Goal: Task Accomplishment & Management: Manage account settings

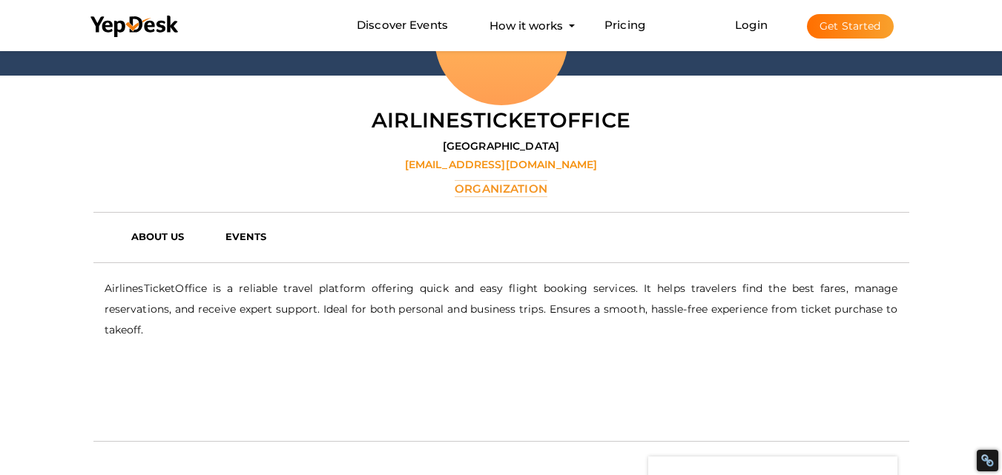
scroll to position [122, 0]
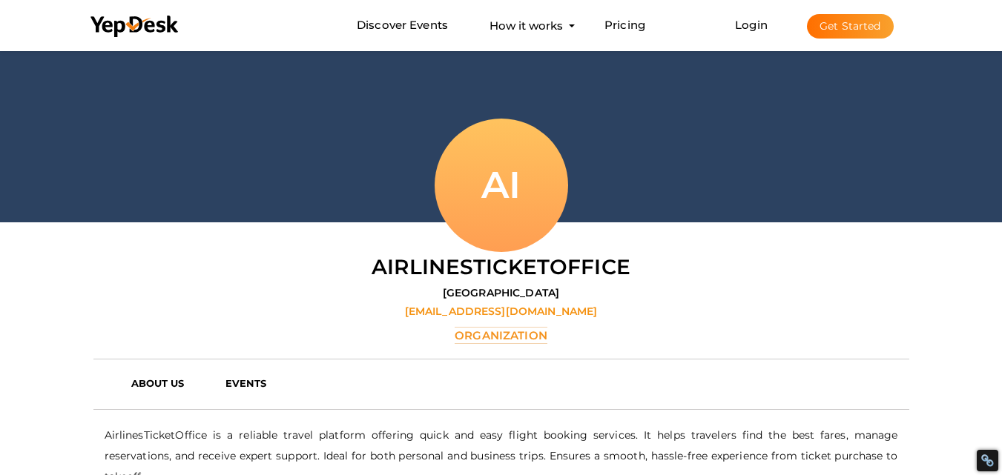
click at [863, 30] on button "Get Started" at bounding box center [850, 26] width 87 height 24
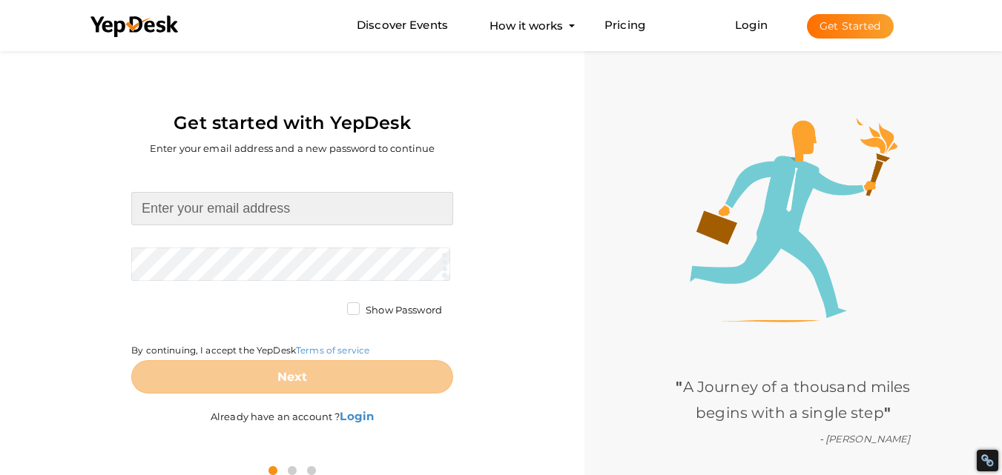
click at [361, 199] on input at bounding box center [292, 208] width 322 height 33
type input "[EMAIL_ADDRESS][DOMAIN_NAME]"
click at [294, 258] on form "airlinesofficedesk15@gmail.com Required. Invalid email. Checking You already ha…" at bounding box center [292, 293] width 322 height 202
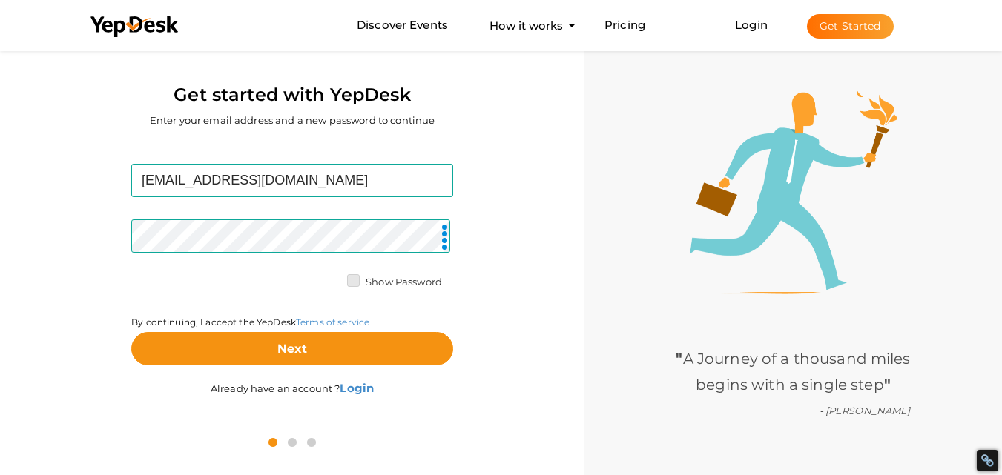
scroll to position [47, 0]
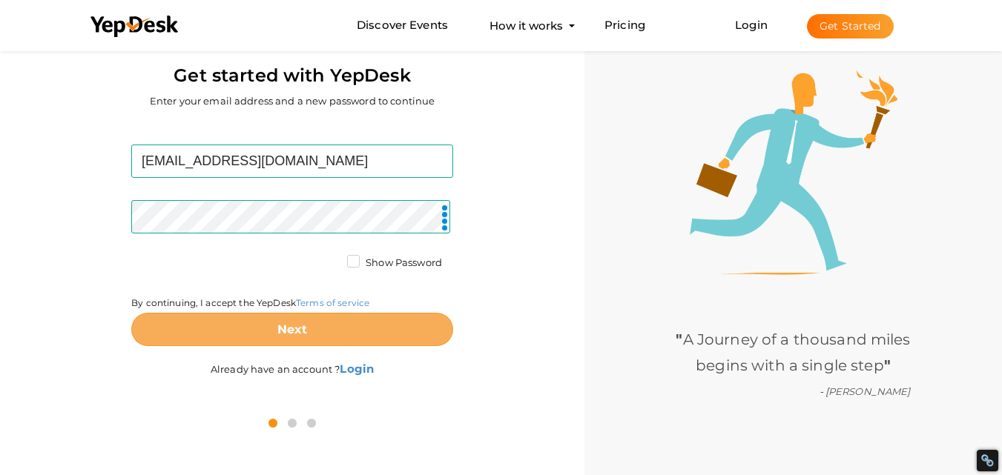
click at [319, 320] on button "Next" at bounding box center [292, 329] width 322 height 33
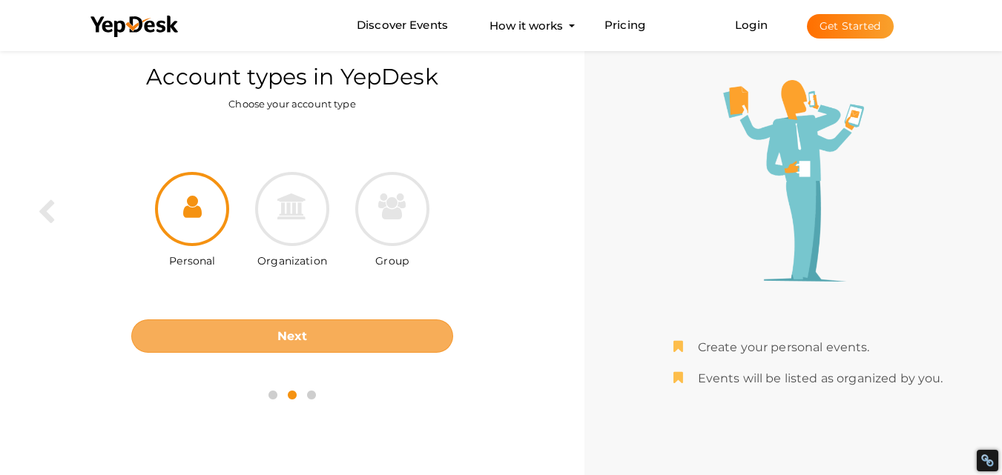
click at [263, 329] on button "Next" at bounding box center [292, 336] width 322 height 33
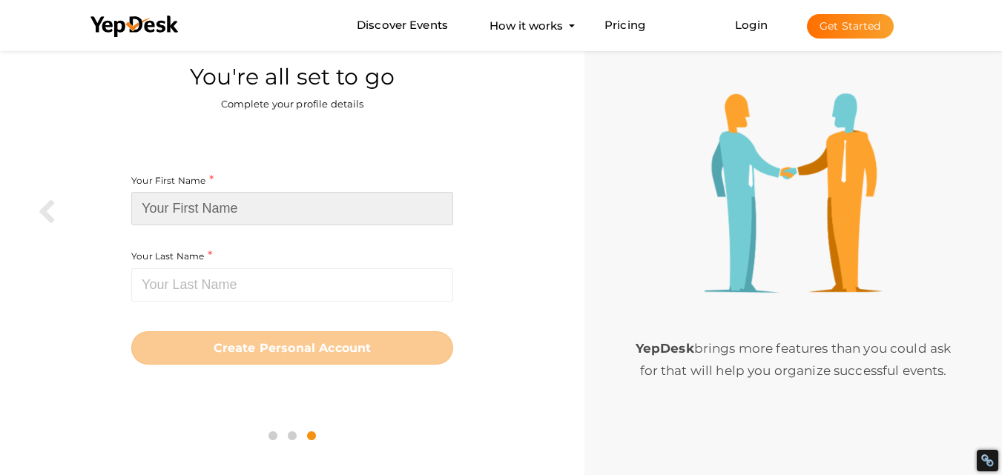
click at [236, 217] on input at bounding box center [292, 208] width 322 height 33
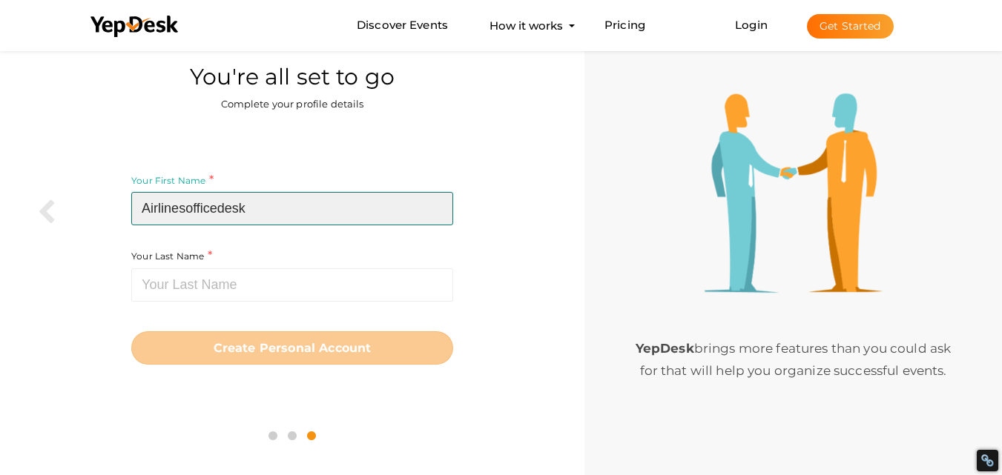
drag, startPoint x: 250, startPoint y: 211, endPoint x: 218, endPoint y: 217, distance: 32.3
click at [218, 217] on input "Airlinesofficedesk" at bounding box center [292, 208] width 322 height 33
type input "Airlinesoffice"
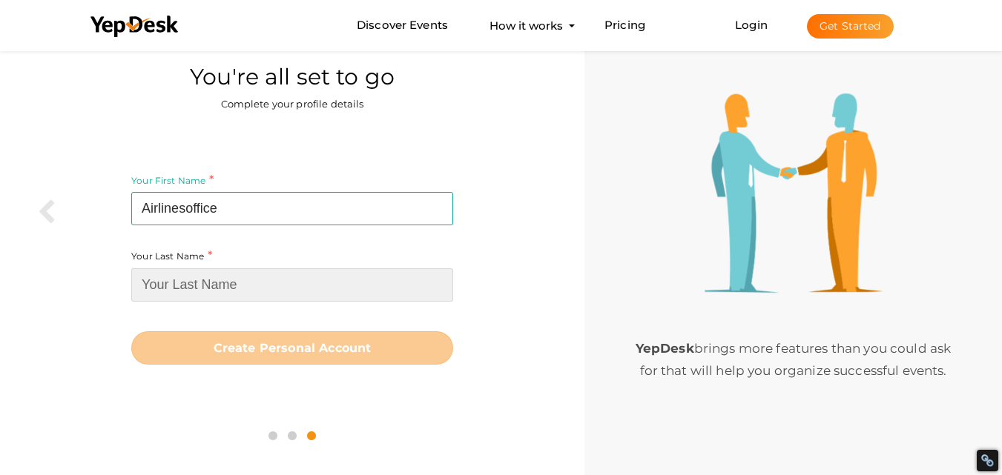
click at [202, 288] on input at bounding box center [292, 284] width 322 height 33
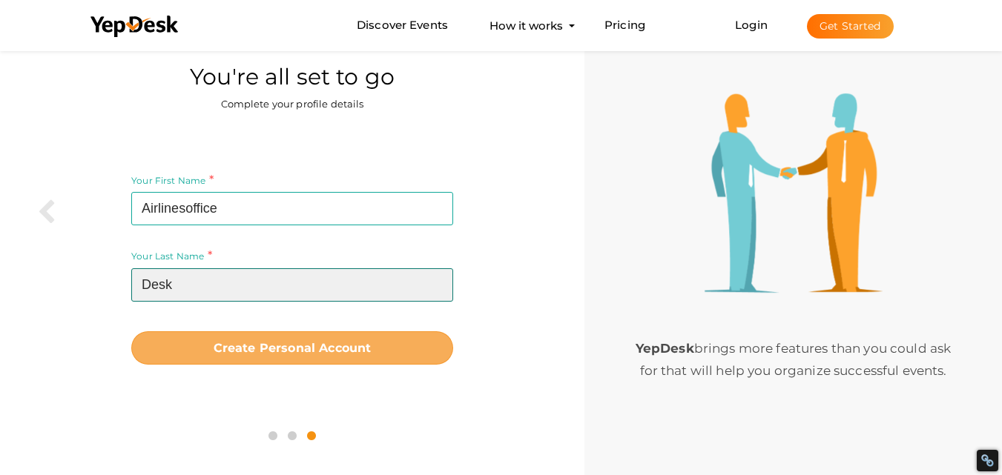
type input "Desk"
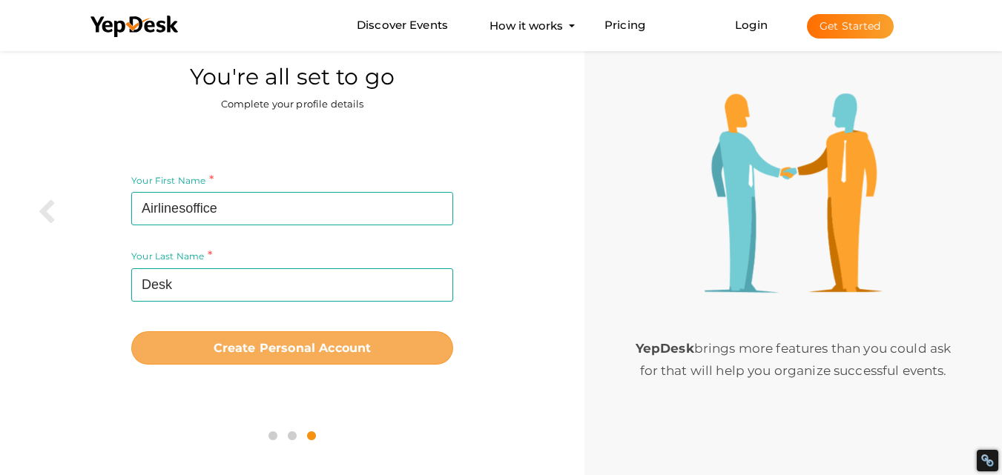
click at [225, 363] on button "Create Personal Account" at bounding box center [292, 347] width 322 height 33
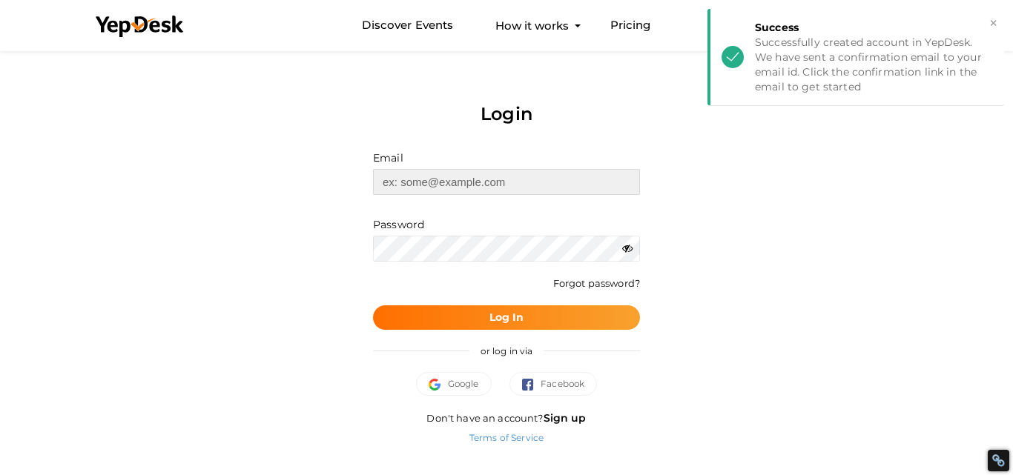
type input "[EMAIL_ADDRESS][DOMAIN_NAME]"
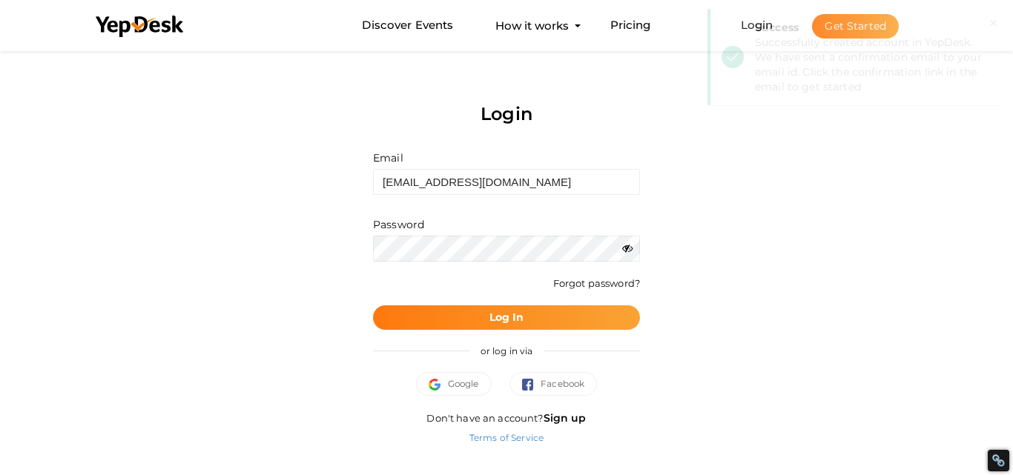
click at [506, 317] on b "Log In" at bounding box center [506, 317] width 35 height 13
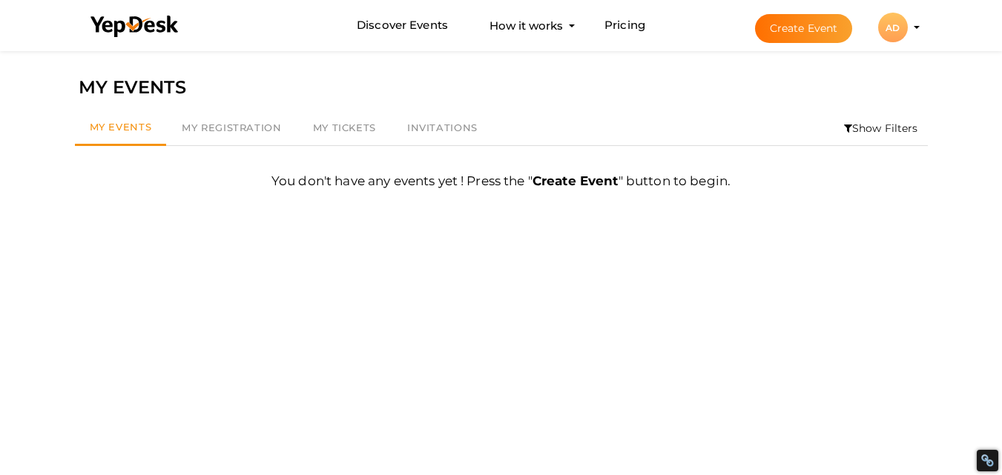
click at [905, 27] on div "AD" at bounding box center [893, 28] width 30 height 30
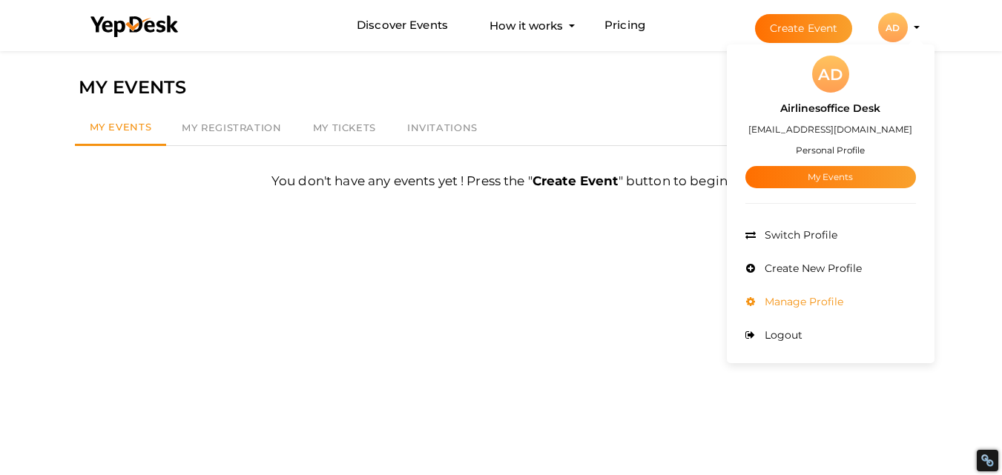
click at [769, 297] on span "Manage Profile" at bounding box center [802, 301] width 82 height 13
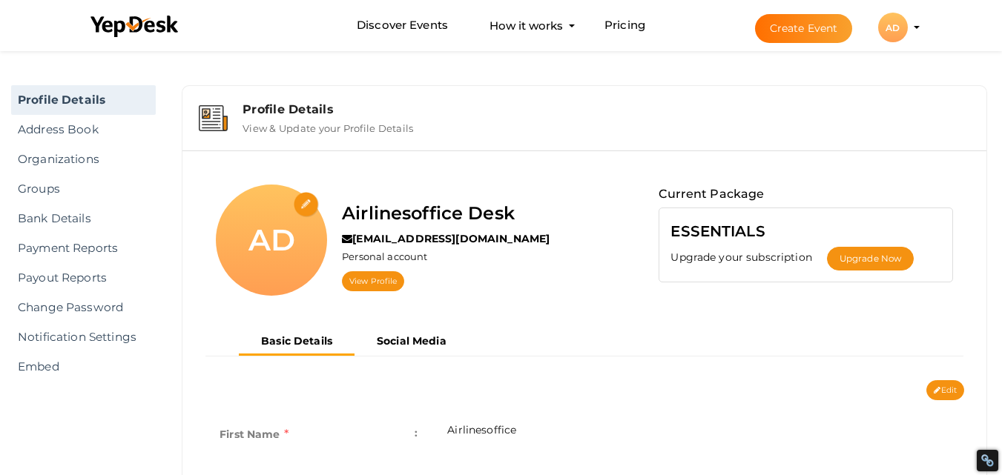
click at [308, 202] on input "file" at bounding box center [307, 205] width 26 height 26
type input "C:\fakepath\download (3).jpg"
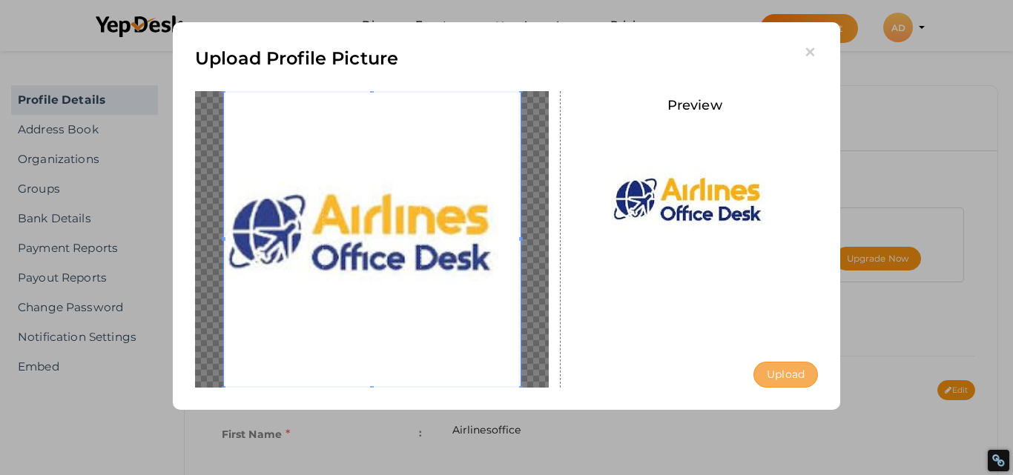
click at [790, 371] on button "Upload" at bounding box center [785, 375] width 65 height 26
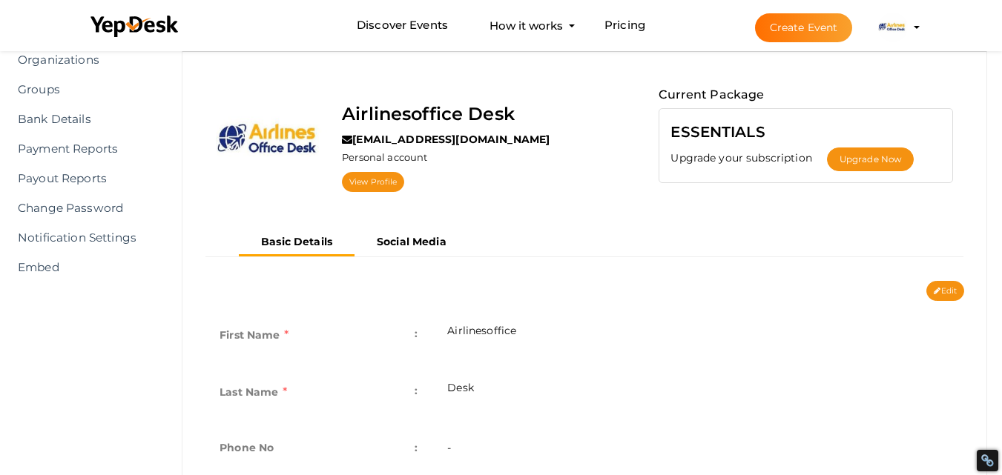
scroll to position [222, 0]
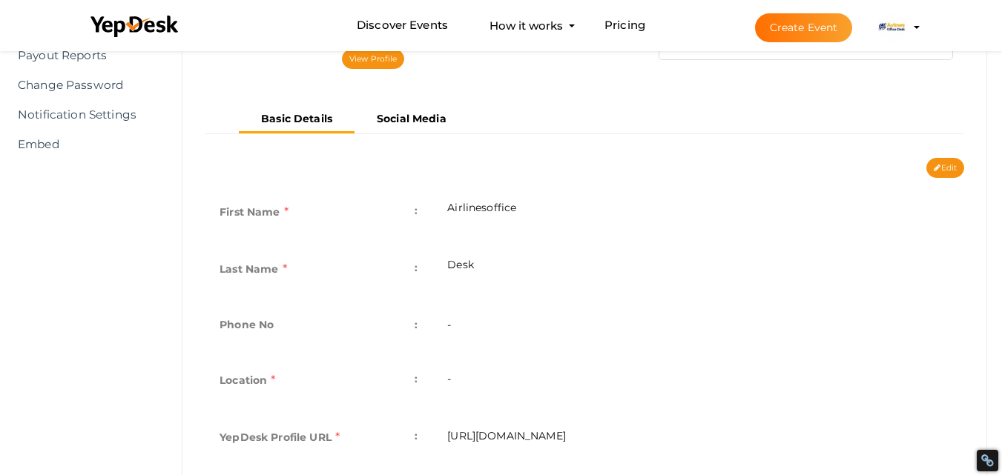
click at [475, 317] on td "-" at bounding box center [698, 327] width 532 height 54
click at [449, 389] on td "-" at bounding box center [698, 382] width 532 height 57
click at [454, 379] on td "-" at bounding box center [698, 382] width 532 height 57
drag, startPoint x: 454, startPoint y: 379, endPoint x: 444, endPoint y: 380, distance: 9.8
click at [447, 380] on td "-" at bounding box center [698, 382] width 532 height 57
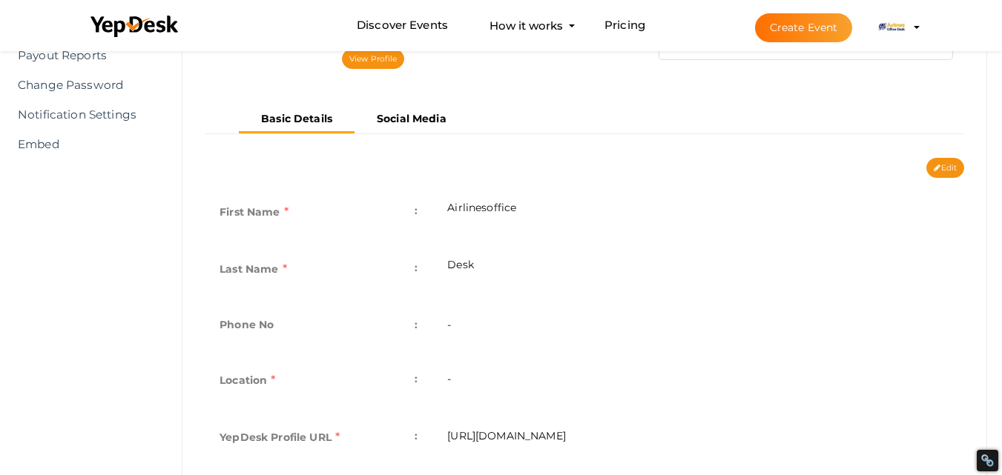
click at [444, 380] on td "-" at bounding box center [698, 382] width 532 height 57
click at [444, 381] on td "-" at bounding box center [698, 382] width 532 height 57
click at [458, 380] on td "-" at bounding box center [698, 382] width 532 height 57
click at [475, 377] on td "-" at bounding box center [698, 382] width 532 height 57
click at [946, 164] on button "Edit" at bounding box center [945, 168] width 38 height 20
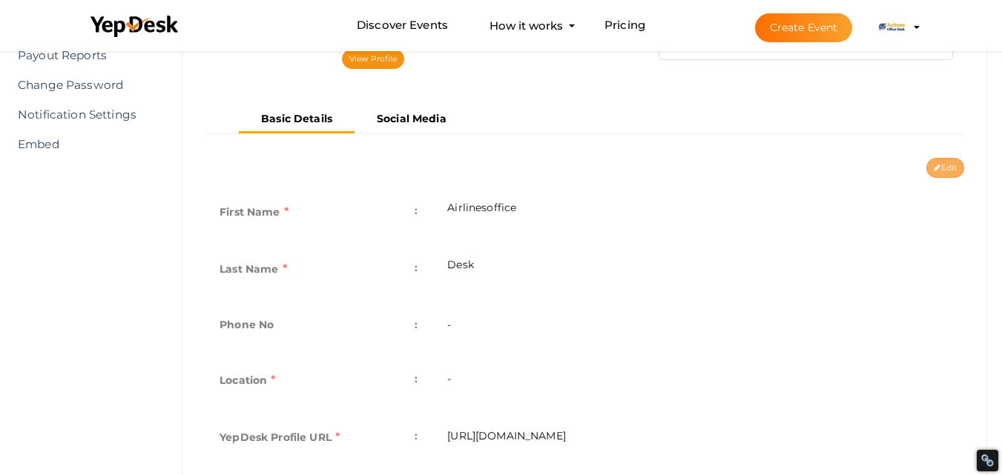
type input "Airlinesoffice"
type input "Desk"
type input "Airlinesoffice-Desk1"
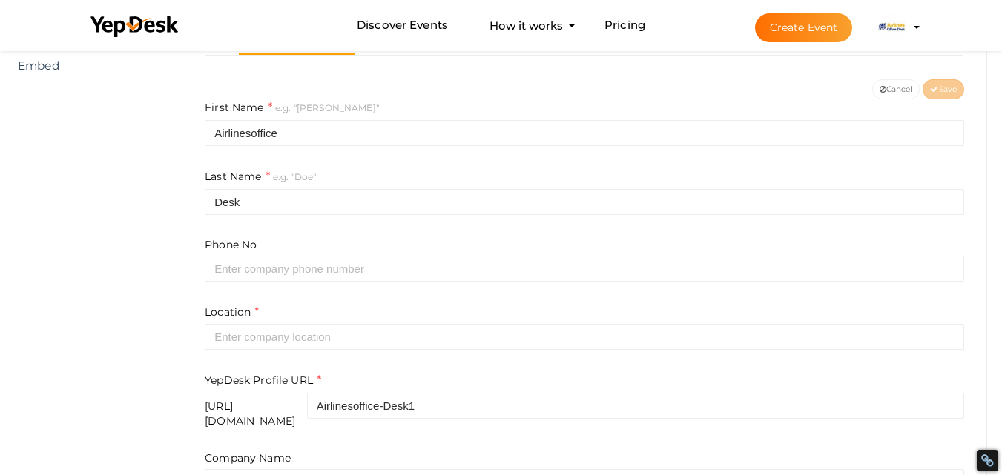
scroll to position [445, 0]
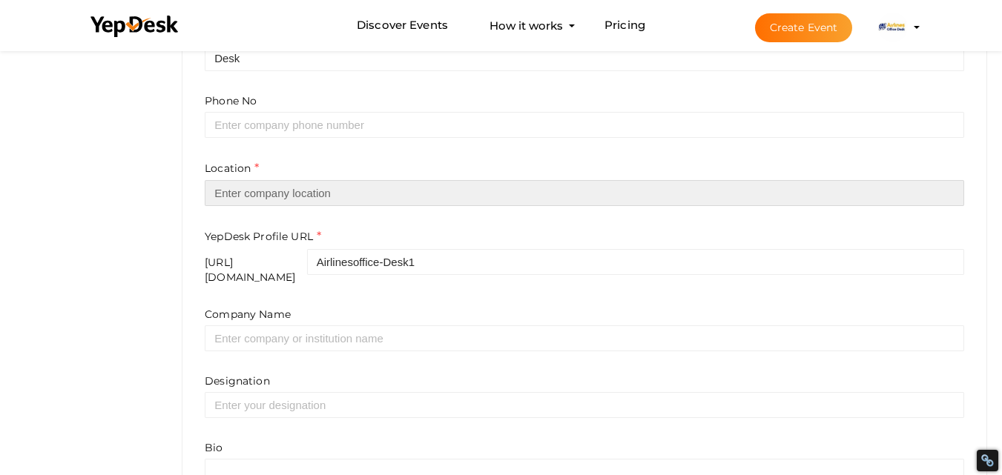
click at [273, 201] on input "text" at bounding box center [584, 193] width 759 height 26
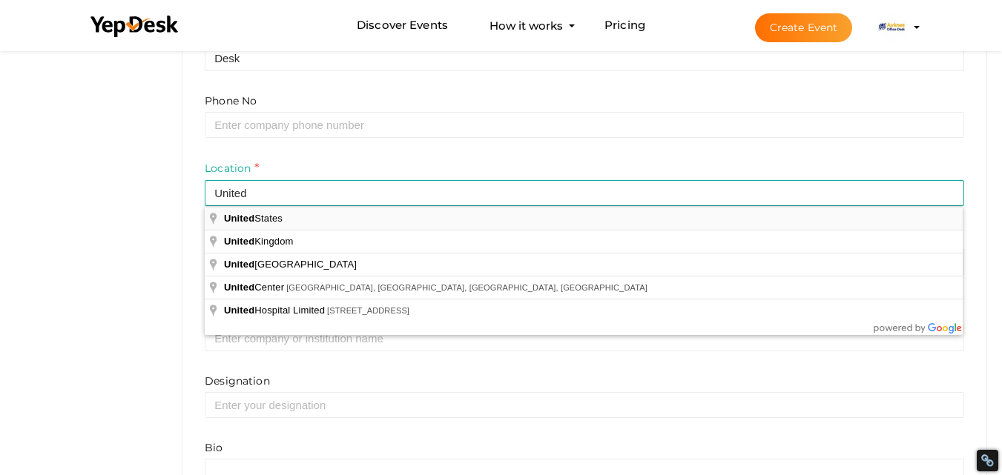
type input "United States"
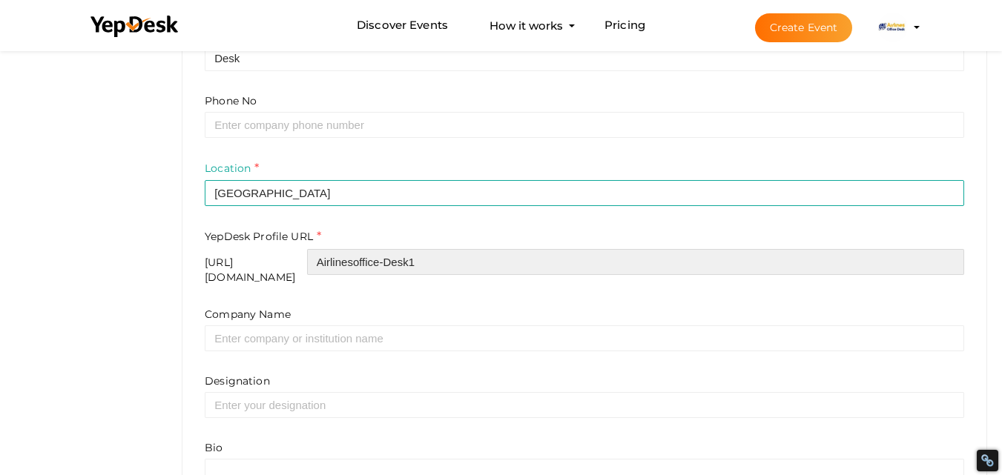
drag, startPoint x: 509, startPoint y: 263, endPoint x: 314, endPoint y: 270, distance: 195.9
click at [314, 270] on div "https://www.yepdesk.com/profile/ Airlinesoffice-Desk1" at bounding box center [584, 267] width 759 height 36
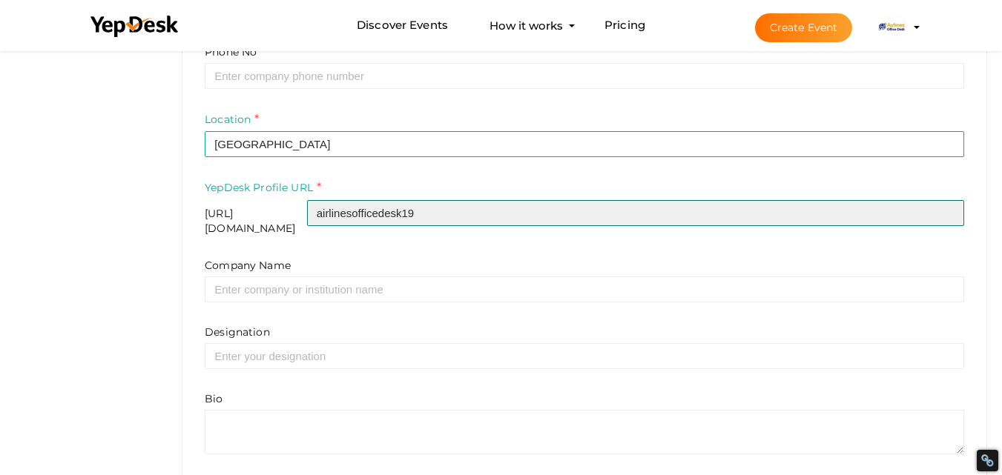
scroll to position [547, 0]
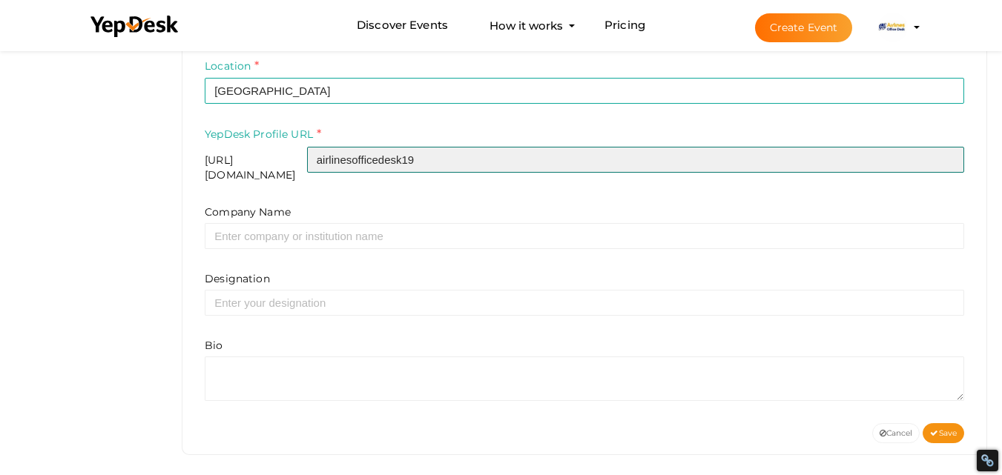
type input "airlinesofficedesk19"
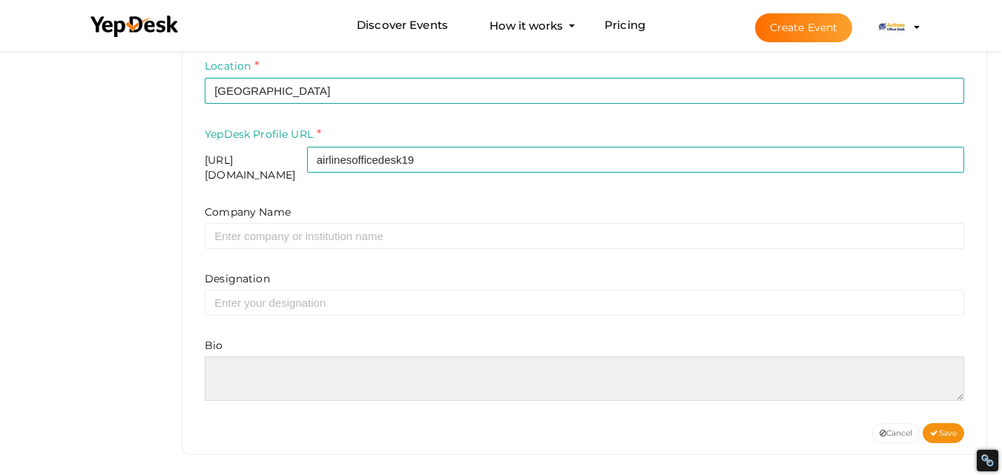
click at [238, 366] on textarea at bounding box center [584, 379] width 759 height 44
paste textarea "The Southwest Airlines HQ in [GEOGRAPHIC_DATA] symbolizes the airline’s commitm…"
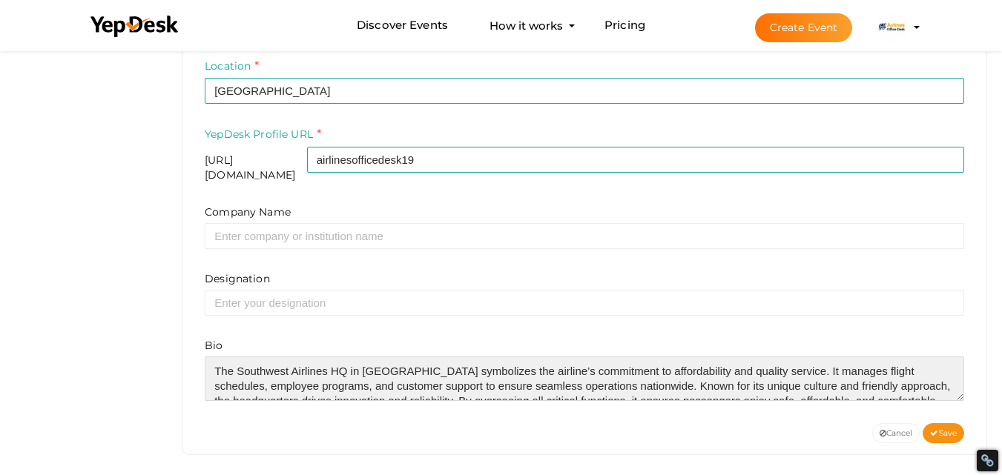
scroll to position [22, 0]
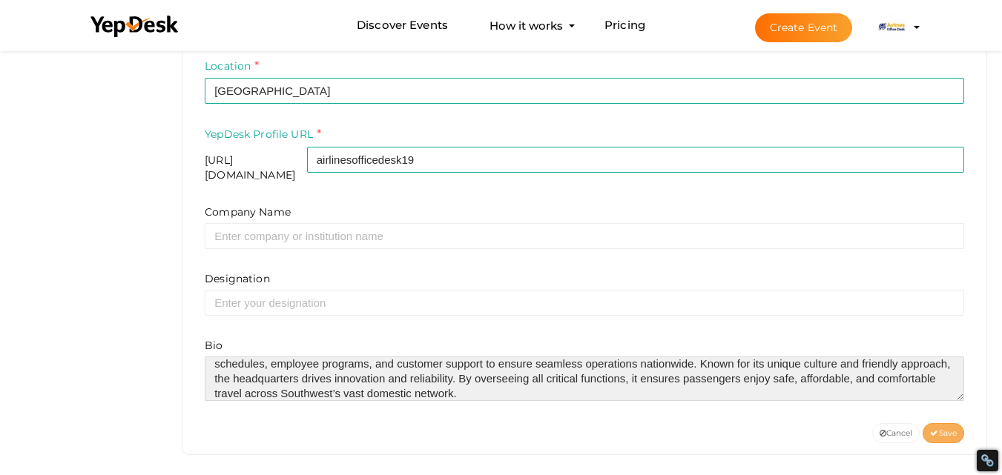
type textarea "The Southwest Airlines HQ in [GEOGRAPHIC_DATA] symbolizes the airline’s commitm…"
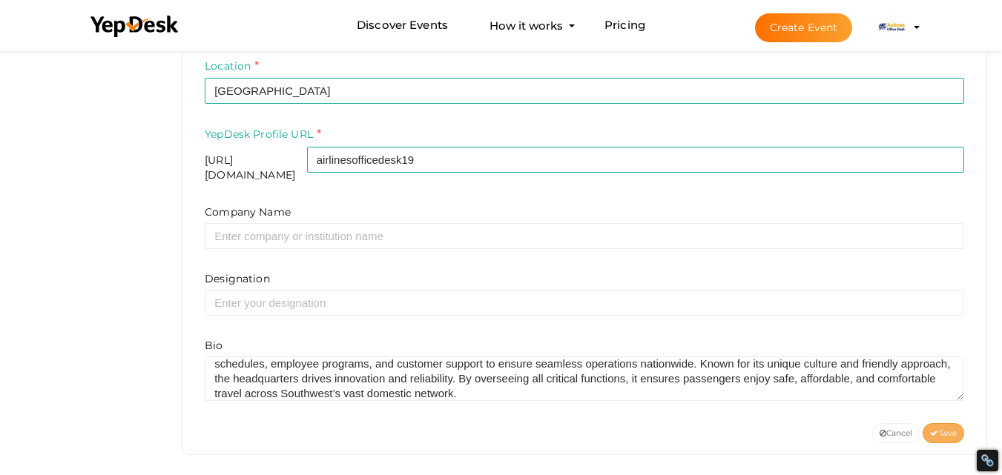
click at [937, 429] on span "Save" at bounding box center [943, 434] width 27 height 10
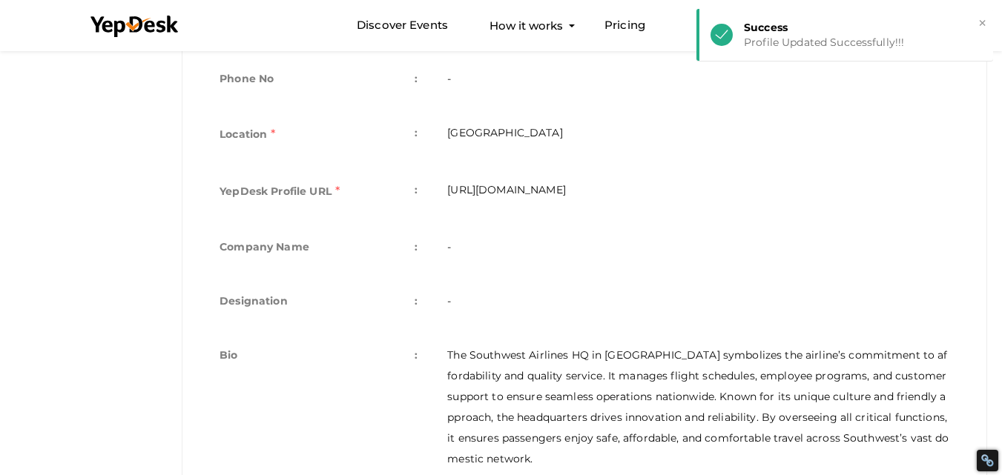
scroll to position [440, 0]
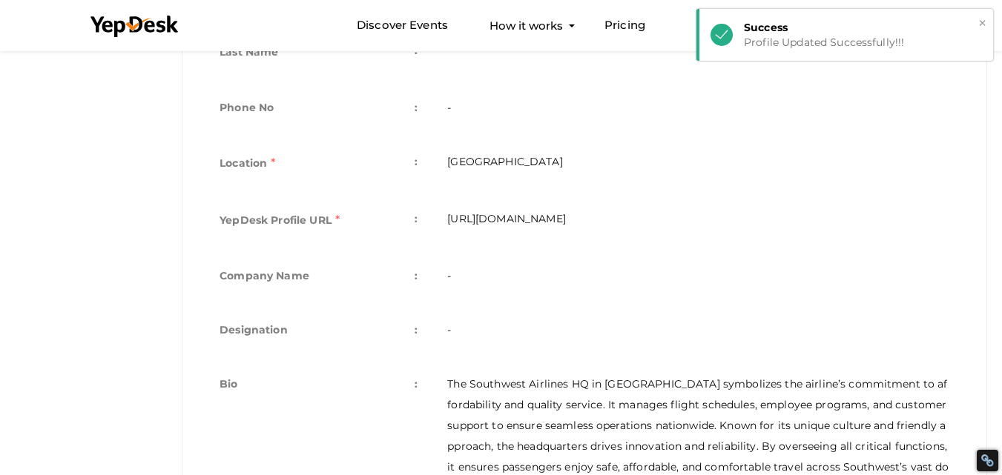
click at [983, 19] on button "×" at bounding box center [982, 23] width 10 height 17
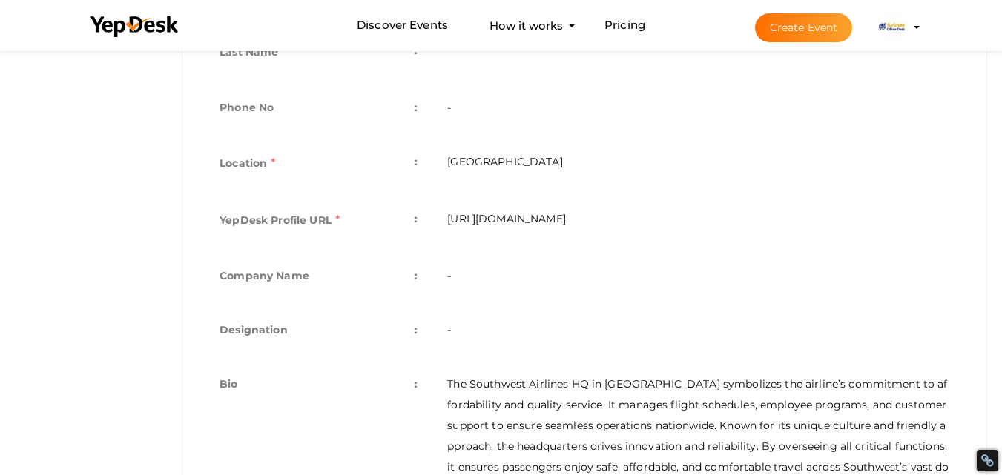
click at [917, 23] on li "Create Event Airlinesoffice Desk airlinesofficedesk15@gmail.com Personal Profil…" at bounding box center [824, 27] width 198 height 53
click at [908, 27] on profile-pic at bounding box center [893, 26] width 30 height 11
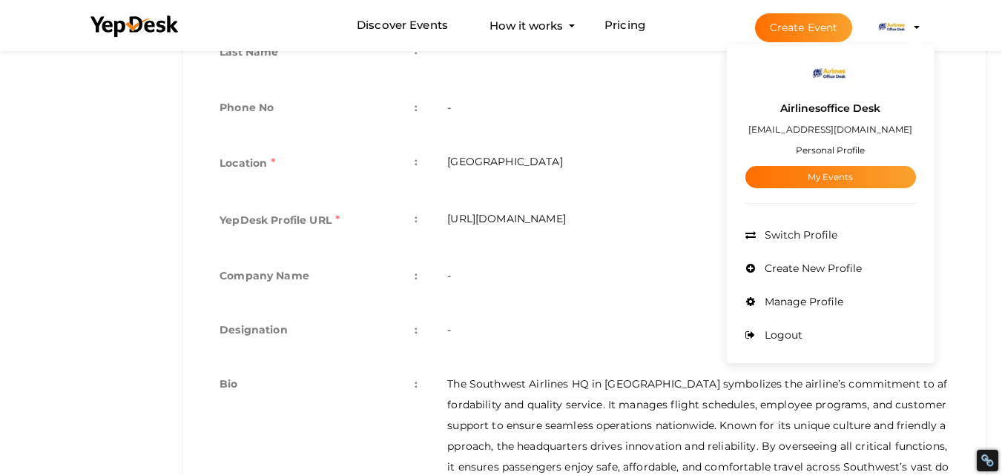
click at [826, 142] on div "Airlinesoffice Desk airlinesofficedesk15@gmail.com Personal Profile My Events" at bounding box center [830, 141] width 171 height 96
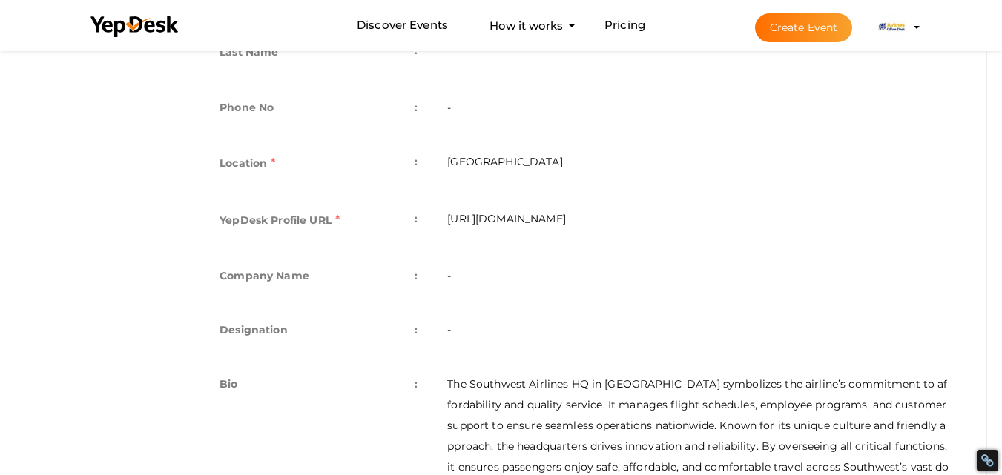
click at [895, 27] on img at bounding box center [893, 28] width 30 height 30
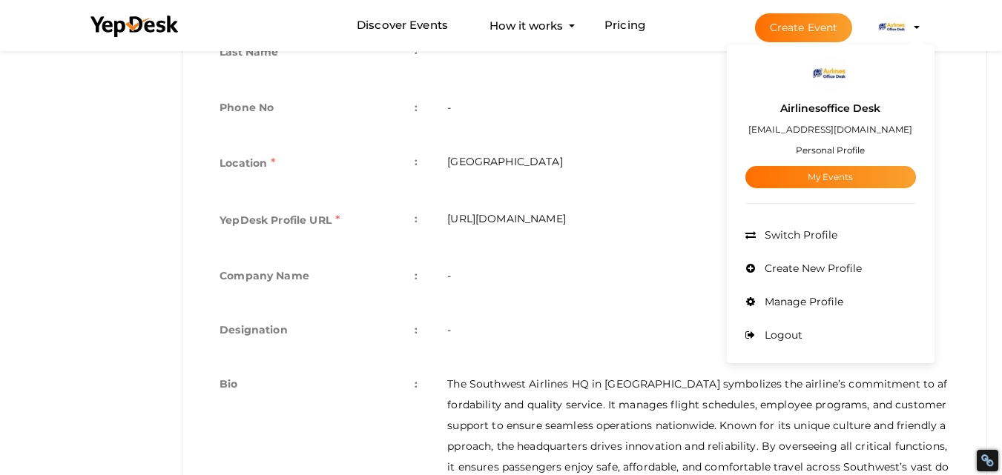
click at [816, 101] on label "Airlinesoffice Desk" at bounding box center [830, 108] width 100 height 17
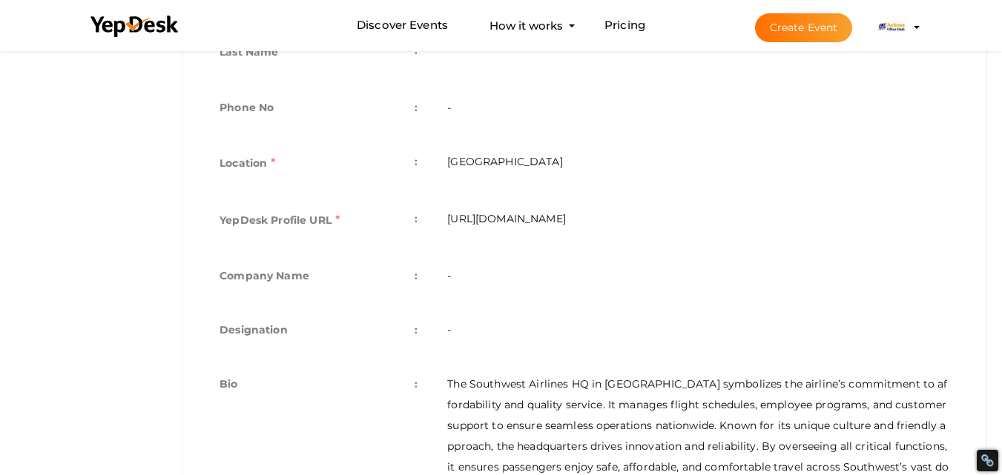
click at [812, 128] on td "-" at bounding box center [698, 109] width 532 height 54
click at [888, 19] on img at bounding box center [893, 28] width 30 height 30
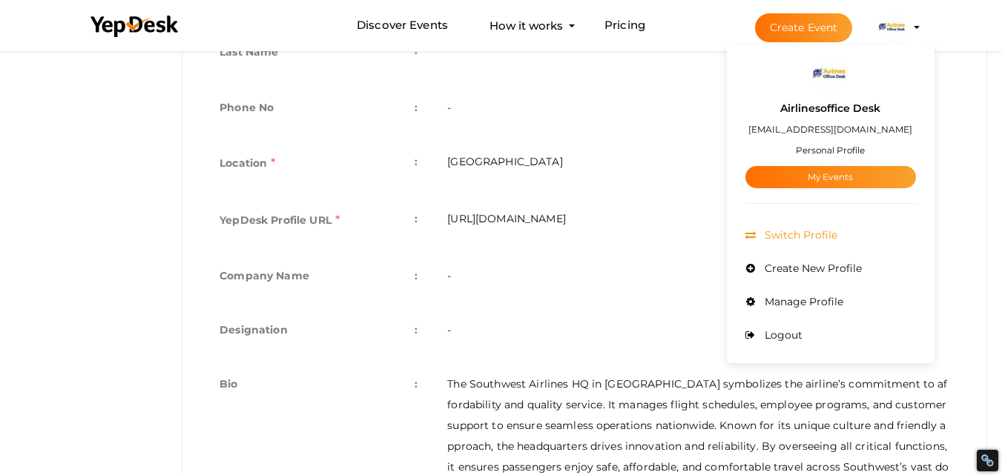
click at [794, 238] on span "Switch Profile" at bounding box center [799, 234] width 76 height 13
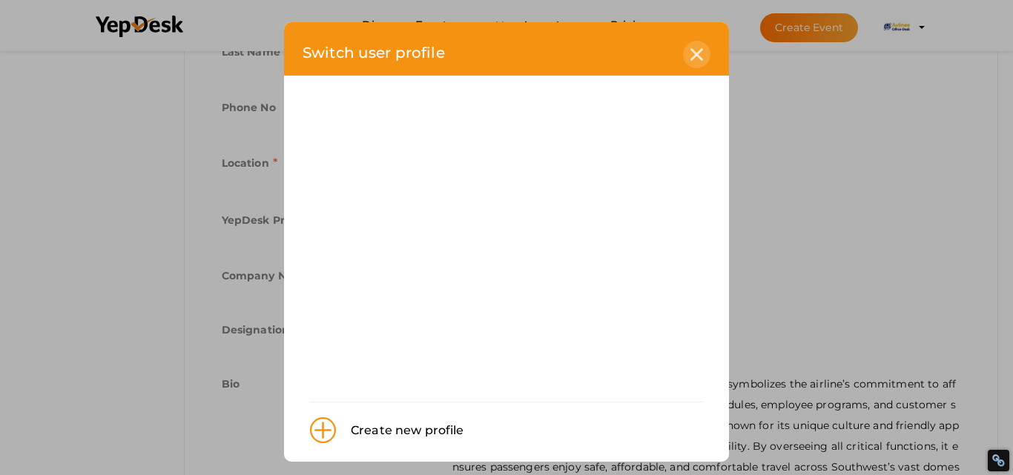
click at [690, 53] on icon at bounding box center [696, 54] width 13 height 13
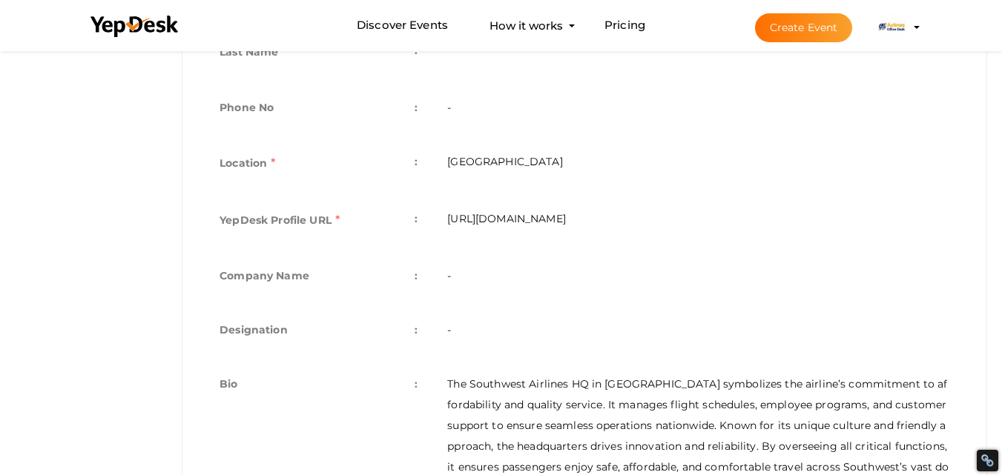
click at [905, 33] on img at bounding box center [893, 28] width 30 height 30
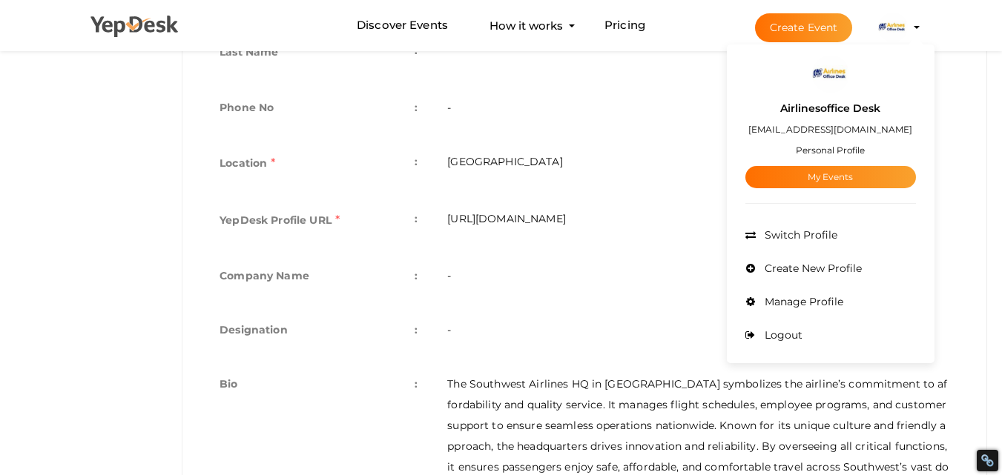
scroll to position [0, 0]
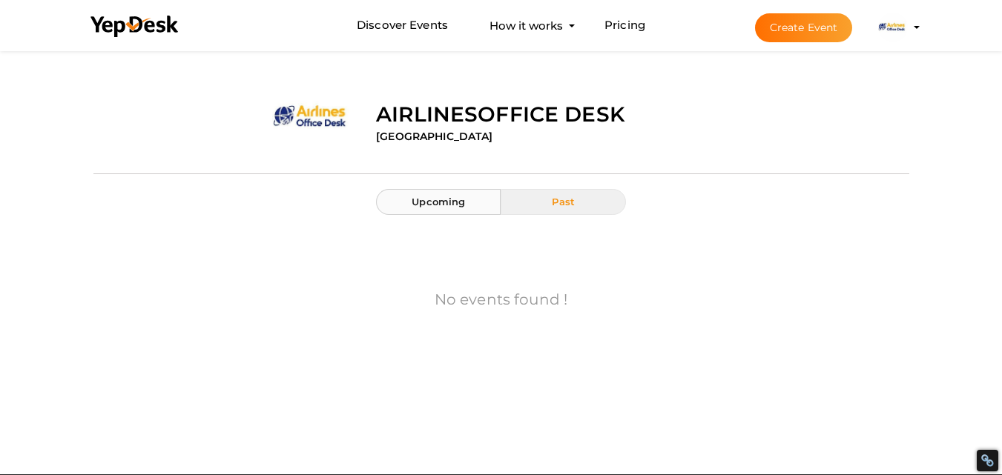
click at [444, 207] on span "Upcoming" at bounding box center [438, 202] width 53 height 12
click at [545, 199] on button "Past" at bounding box center [563, 202] width 125 height 26
click at [414, 133] on label "[GEOGRAPHIC_DATA]" at bounding box center [434, 136] width 116 height 15
click at [899, 26] on img at bounding box center [893, 28] width 30 height 30
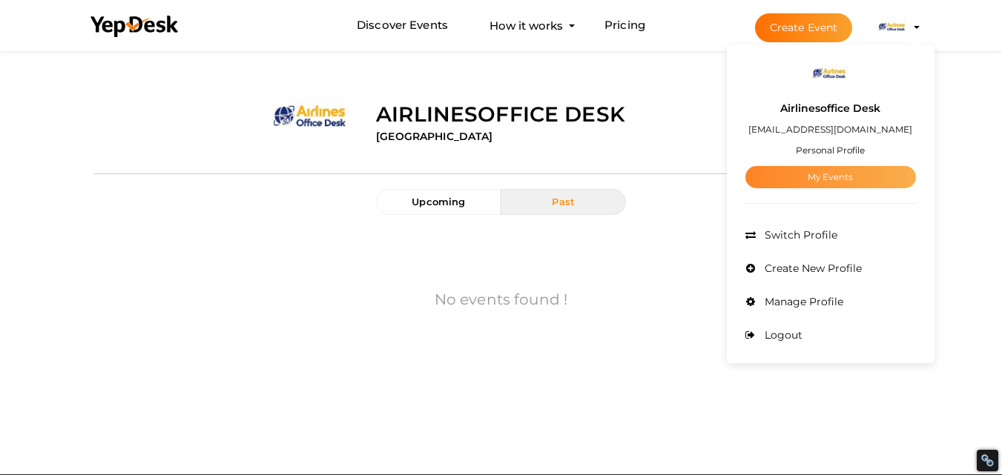
click at [848, 179] on link "My Events" at bounding box center [830, 177] width 171 height 22
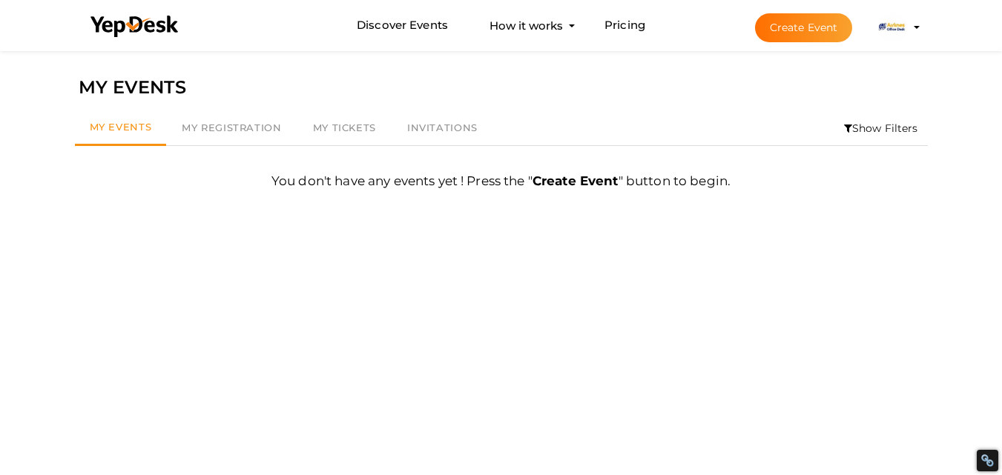
click at [896, 9] on li "Create Event Airlinesoffice Desk [EMAIL_ADDRESS][DOMAIN_NAME] Personal Profile …" at bounding box center [824, 27] width 198 height 53
click at [915, 31] on li "Create Event Airlinesoffice Desk [EMAIL_ADDRESS][DOMAIN_NAME] Personal Profile …" at bounding box center [824, 27] width 198 height 53
click at [908, 26] on profile-pic at bounding box center [893, 26] width 30 height 11
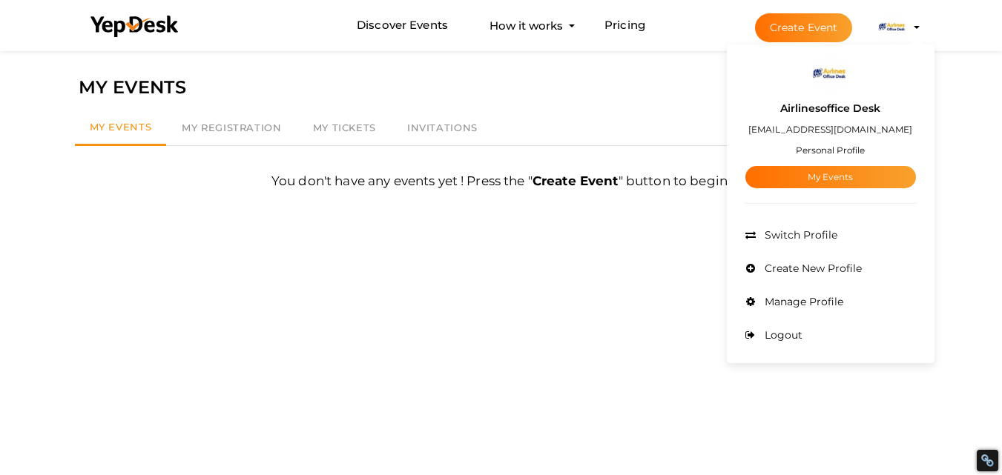
click at [837, 150] on small "Personal Profile" at bounding box center [830, 150] width 69 height 11
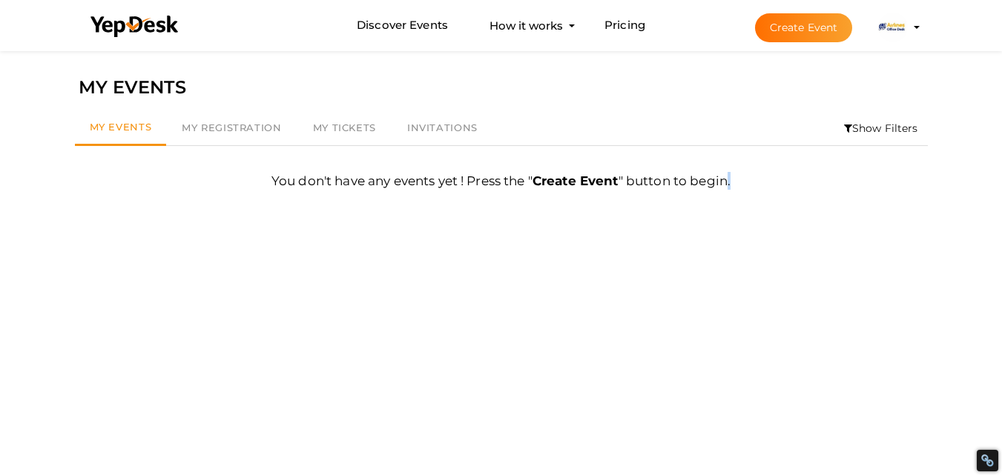
click at [837, 150] on div "You don't have any events yet ! Press the " Create Event " button to begin. Fir…" at bounding box center [501, 175] width 853 height 59
click at [907, 31] on img at bounding box center [893, 28] width 30 height 30
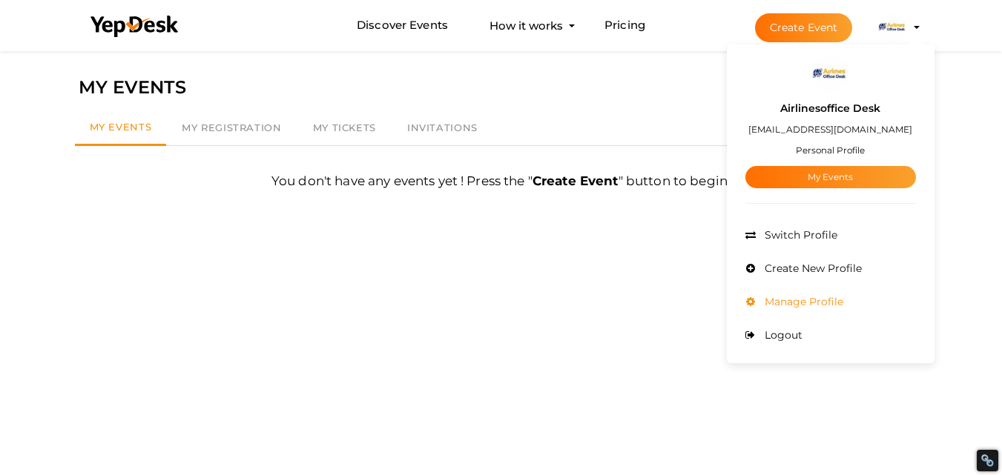
click at [789, 297] on span "Manage Profile" at bounding box center [802, 301] width 82 height 13
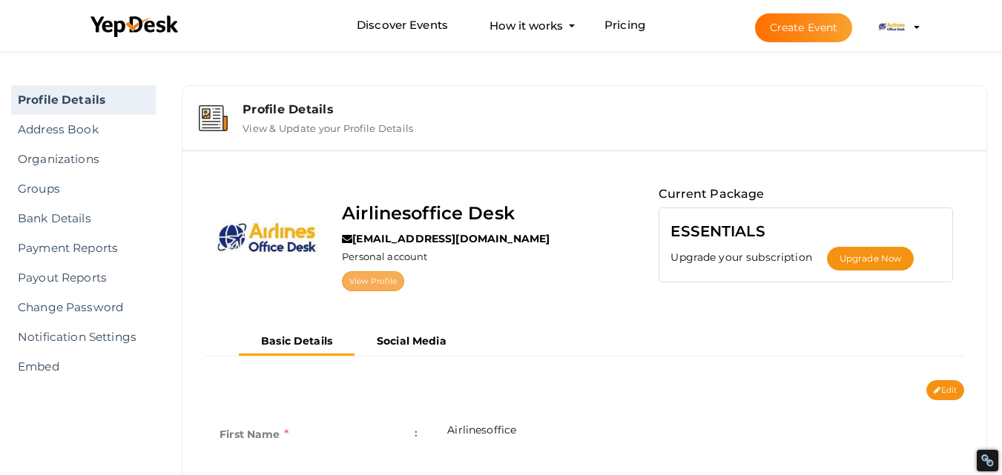
click at [383, 282] on link "View Profile" at bounding box center [373, 281] width 62 height 20
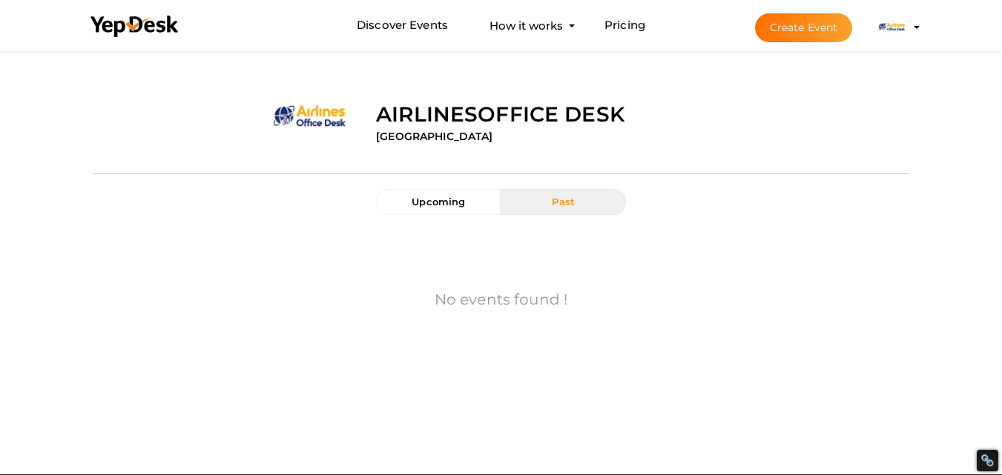
click at [911, 27] on button "Airlinesoffice Desk airlinesofficedesk15@gmail.com Personal Profile My Events A…" at bounding box center [893, 27] width 39 height 31
click at [914, 29] on li "Create Event Airlinesoffice Desk airlinesofficedesk15@gmail.com Personal Profil…" at bounding box center [824, 27] width 198 height 53
click at [908, 27] on profile-pic at bounding box center [893, 26] width 30 height 11
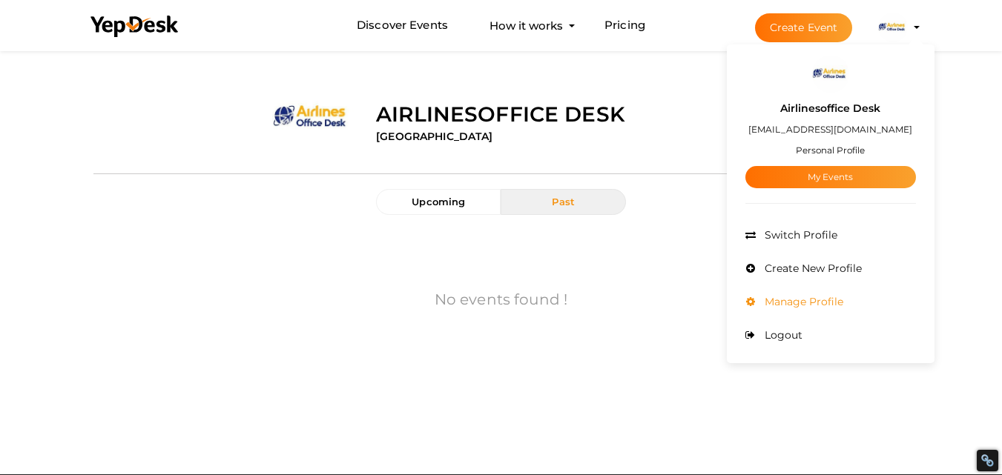
click at [769, 294] on li "Manage Profile" at bounding box center [830, 302] width 171 height 33
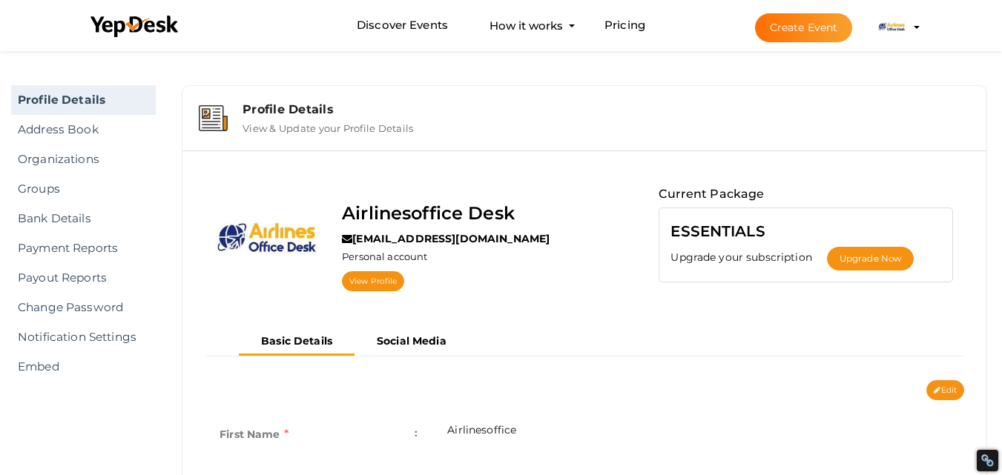
click at [321, 125] on label "View & Update your Profile Details" at bounding box center [327, 125] width 171 height 18
click at [264, 126] on label "View & Update your Profile Details" at bounding box center [327, 125] width 171 height 18
click at [204, 116] on img at bounding box center [213, 118] width 29 height 26
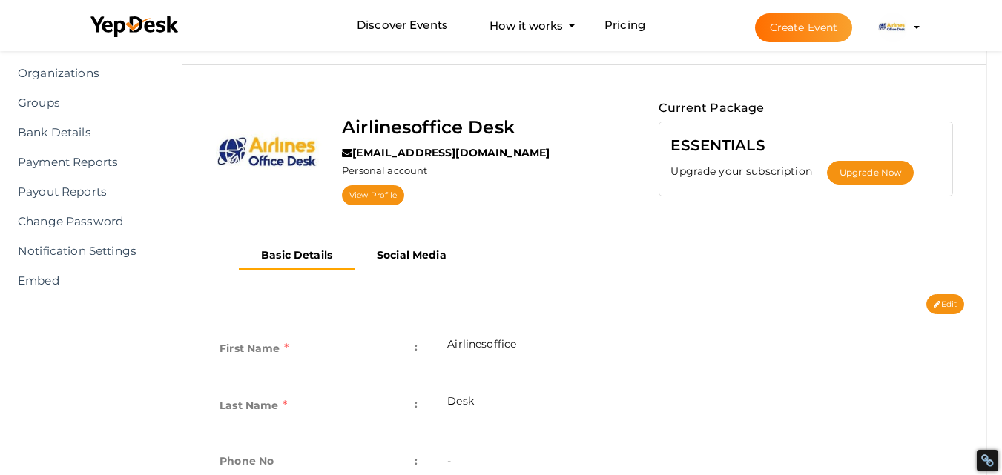
scroll to position [74, 0]
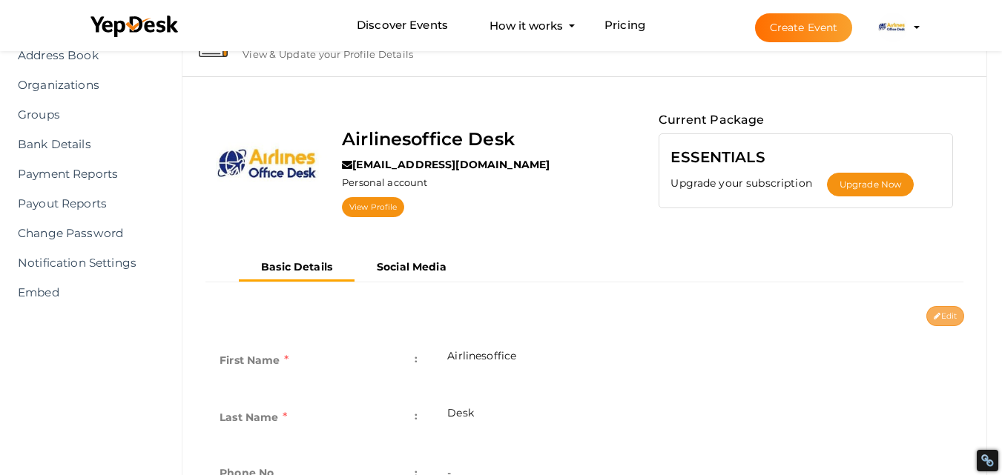
click at [934, 318] on icon at bounding box center [937, 317] width 7 height 8
type input "Airlinesoffice"
type input "Desk"
type input "[GEOGRAPHIC_DATA]"
type input "airlinesofficedesk19"
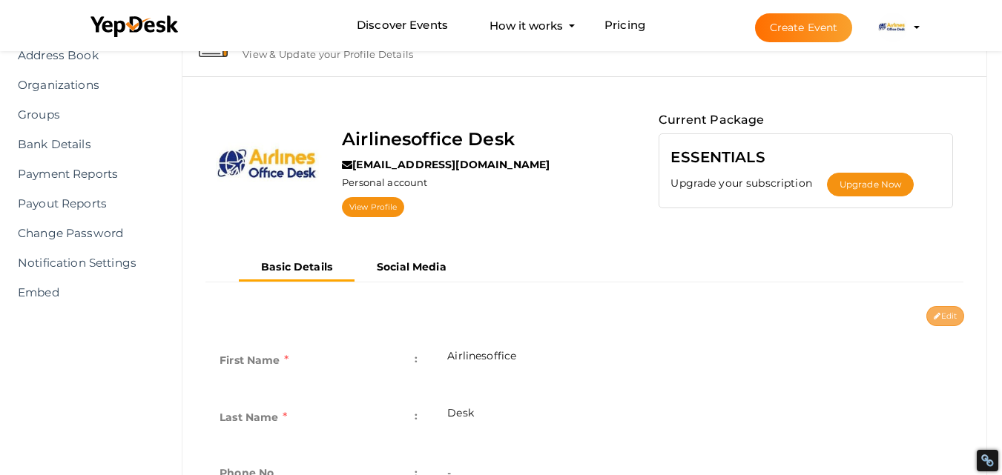
type textarea "The Southwest Airlines HQ in Dallas symbolizes the airline’s commitment to affo…"
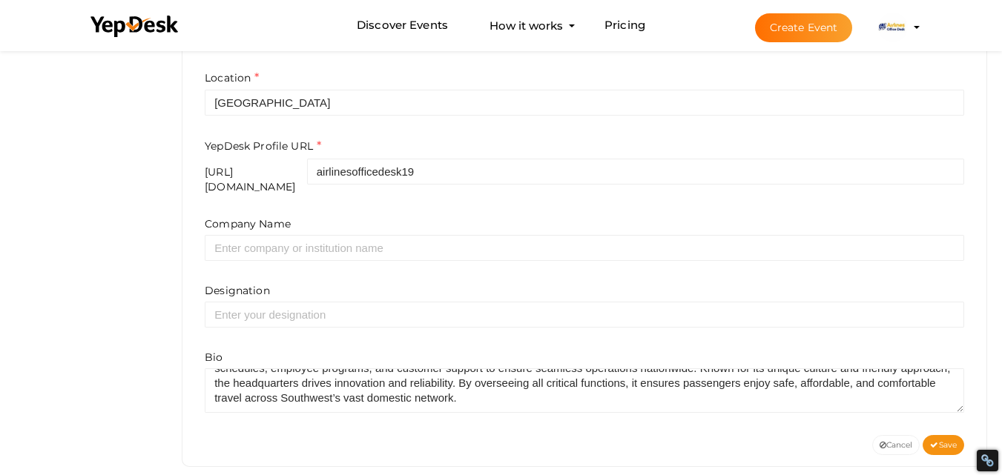
scroll to position [547, 0]
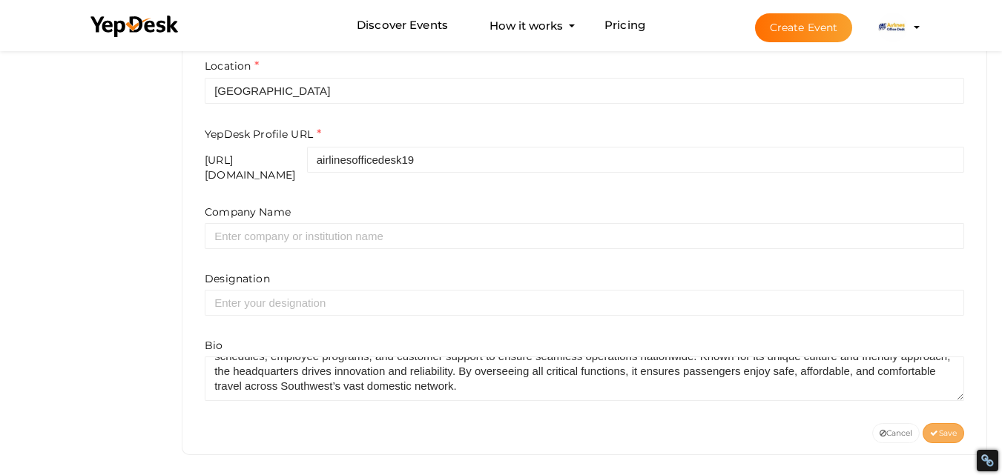
click at [946, 429] on span "Save" at bounding box center [943, 434] width 27 height 10
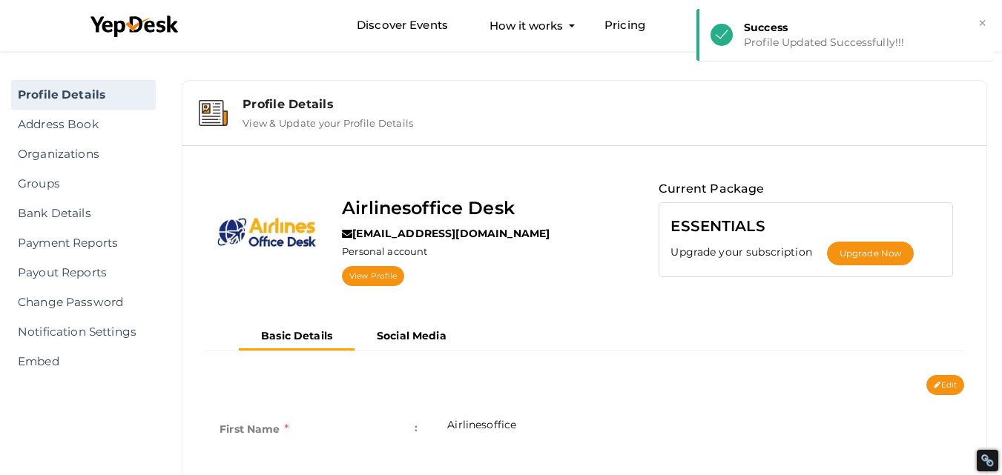
scroll to position [0, 0]
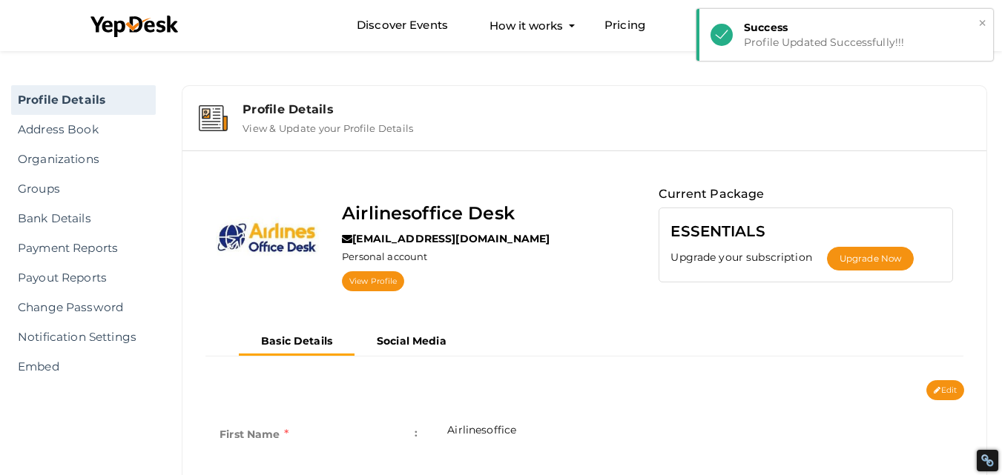
click at [979, 19] on button "×" at bounding box center [982, 23] width 10 height 17
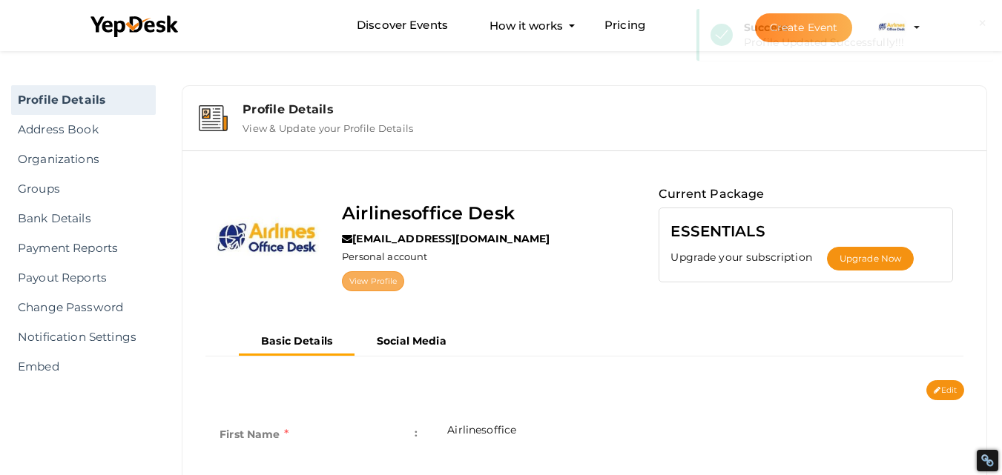
click at [380, 285] on link "View Profile" at bounding box center [373, 281] width 62 height 20
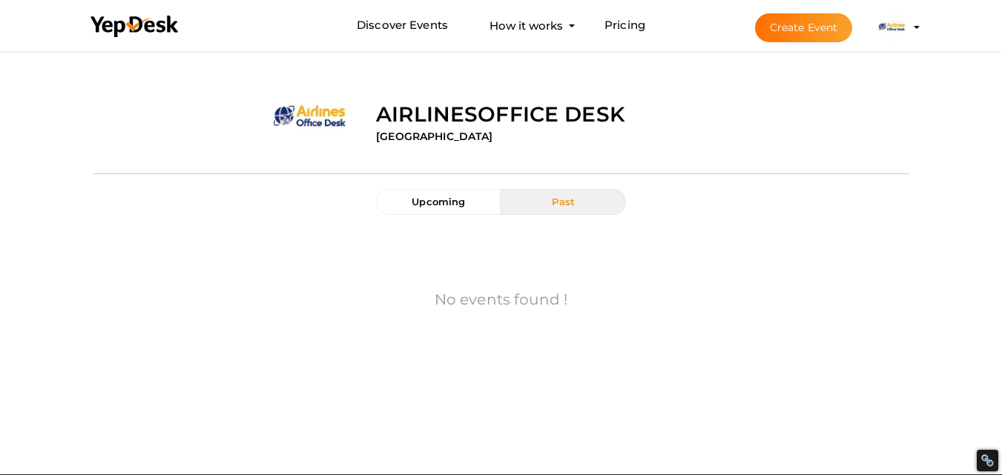
click at [452, 215] on div "Upcoming Past" at bounding box center [501, 209] width 272 height 41
click at [453, 208] on button "Upcoming" at bounding box center [438, 202] width 125 height 26
click at [371, 105] on div "Airlinesoffice Desk [GEOGRAPHIC_DATA]" at bounding box center [637, 112] width 544 height 70
click at [400, 123] on label "Airlinesoffice Desk" at bounding box center [500, 114] width 248 height 30
click at [406, 139] on label "[GEOGRAPHIC_DATA]" at bounding box center [434, 136] width 116 height 15
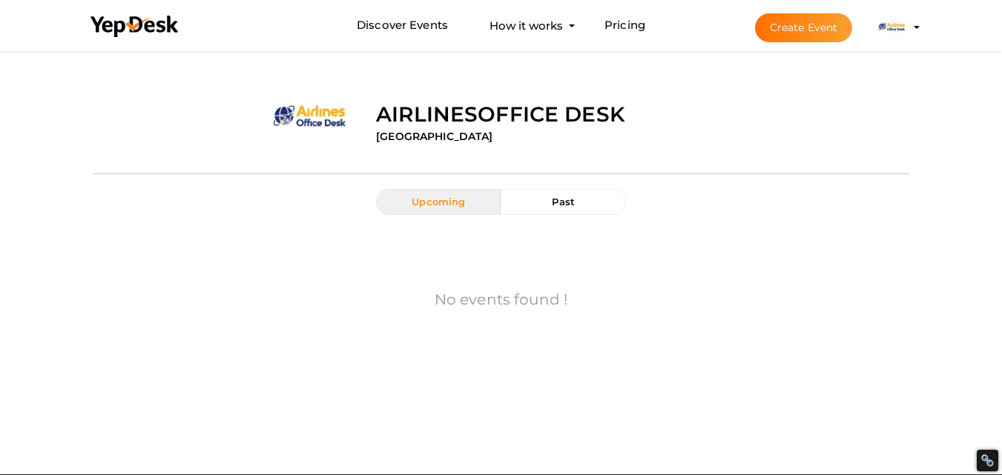
click at [433, 110] on label "Airlinesoffice Desk" at bounding box center [500, 114] width 248 height 30
click at [908, 27] on profile-pic at bounding box center [893, 26] width 30 height 11
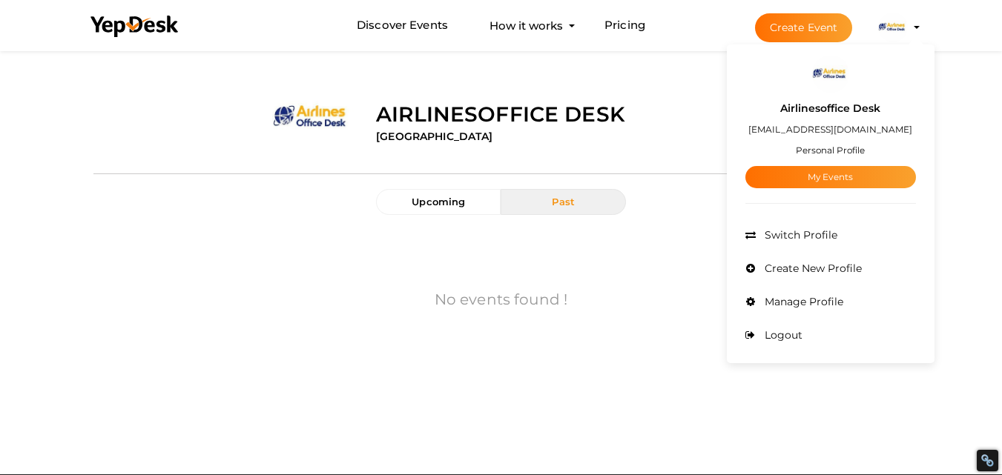
click at [785, 287] on ul "Admin Switch Profile Create New Profile Manage Profile Logout" at bounding box center [830, 285] width 171 height 133
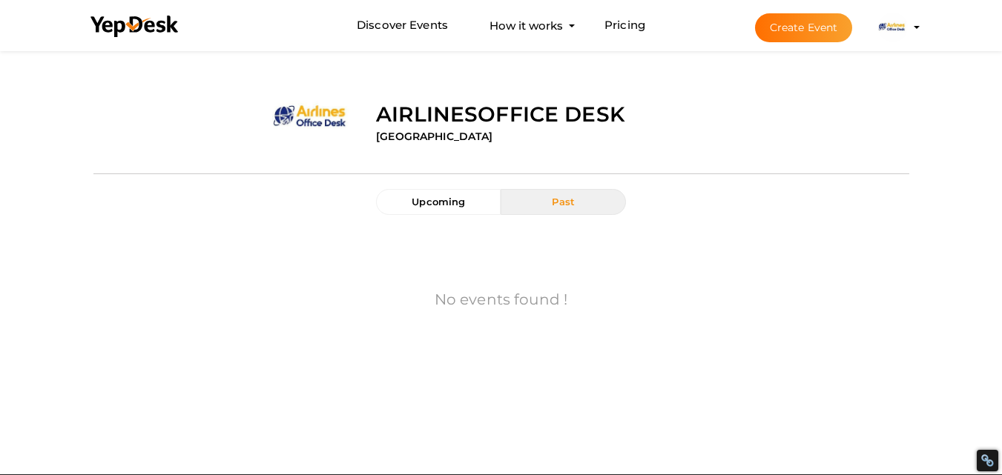
click at [911, 20] on button "Airlinesoffice Desk [EMAIL_ADDRESS][DOMAIN_NAME] Personal Profile My Events Adm…" at bounding box center [893, 27] width 39 height 31
click at [913, 30] on li "Create Event Airlinesoffice Desk [EMAIL_ADDRESS][DOMAIN_NAME] Personal Profile …" at bounding box center [824, 27] width 198 height 53
click at [908, 28] on profile-pic at bounding box center [893, 26] width 30 height 11
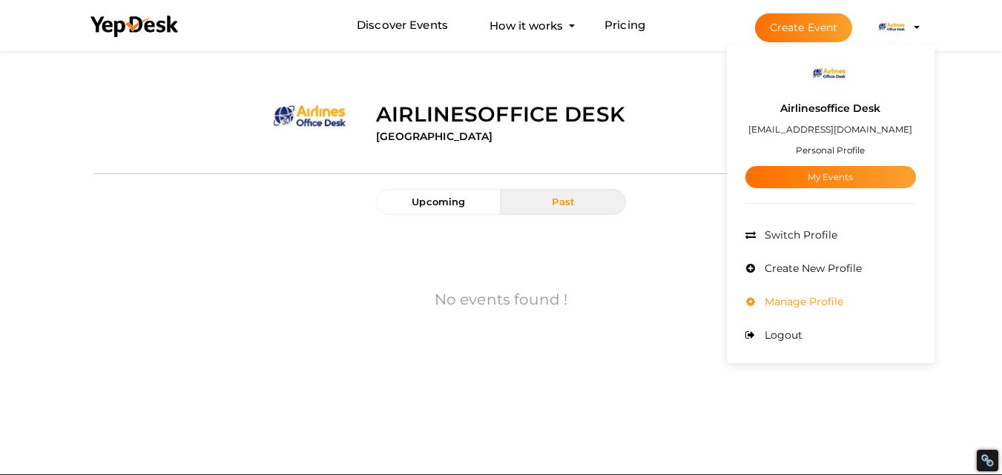
click at [813, 303] on span "Manage Profile" at bounding box center [802, 301] width 82 height 13
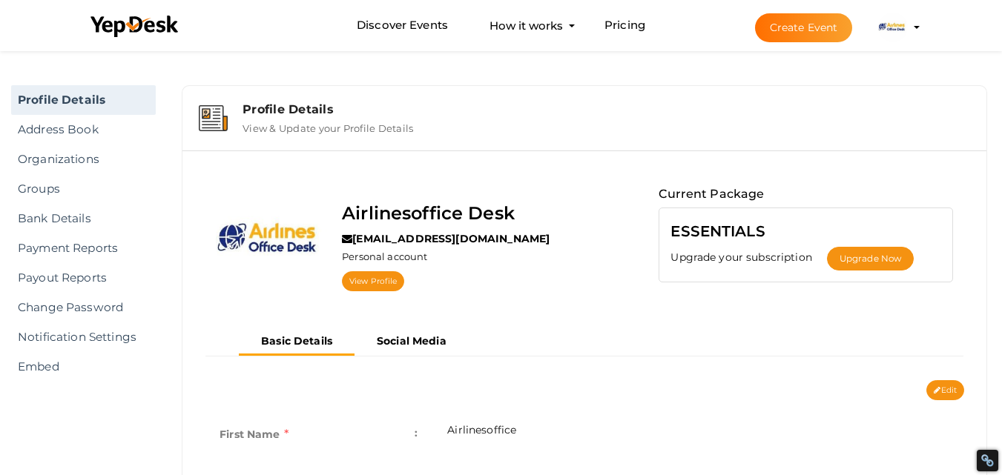
click at [250, 119] on label "View & Update your Profile Details" at bounding box center [327, 125] width 171 height 18
click at [248, 119] on label "View & Update your Profile Details" at bounding box center [327, 125] width 171 height 18
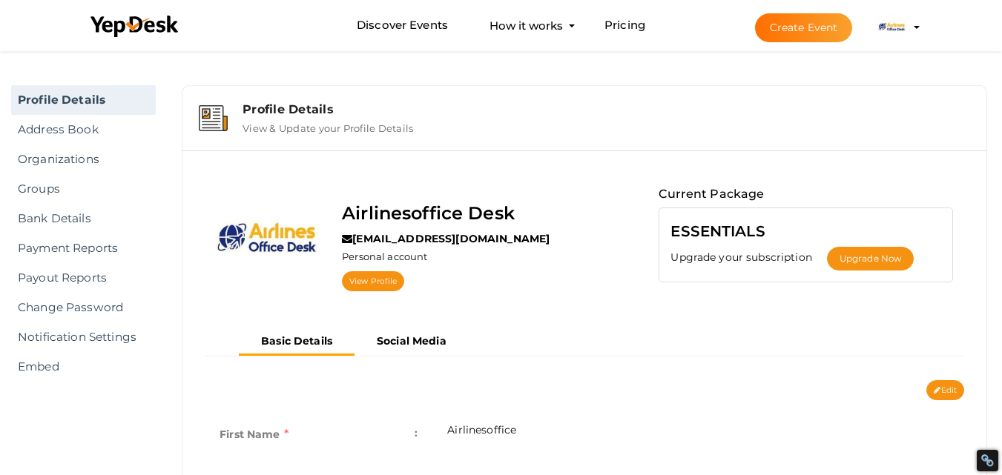
click at [200, 133] on td at bounding box center [215, 118] width 33 height 32
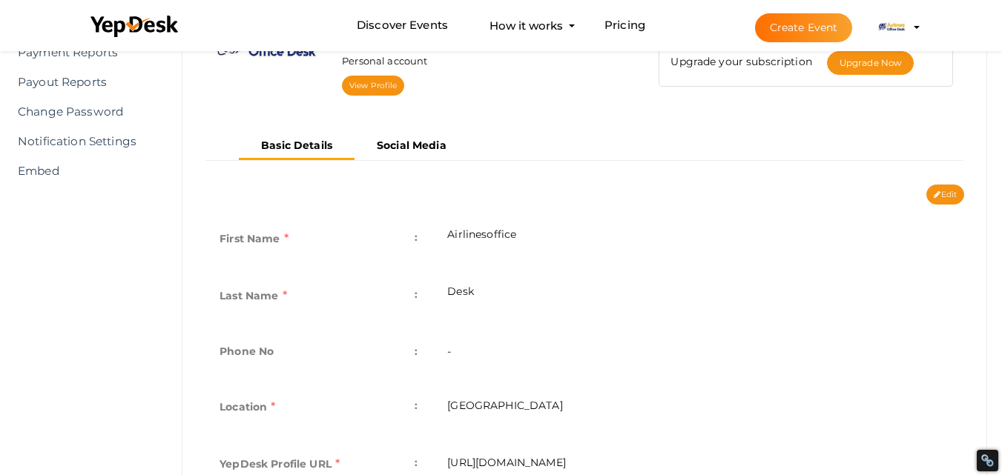
scroll to position [222, 0]
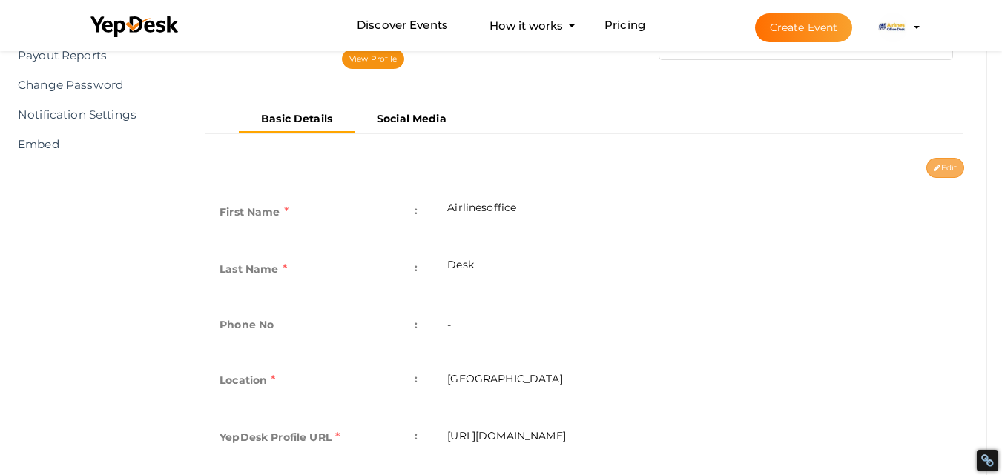
click at [926, 163] on button "Edit" at bounding box center [945, 168] width 38 height 20
type input "Airlinesoffice"
type input "Desk"
type input "United States"
type input "airlinesofficedesk19"
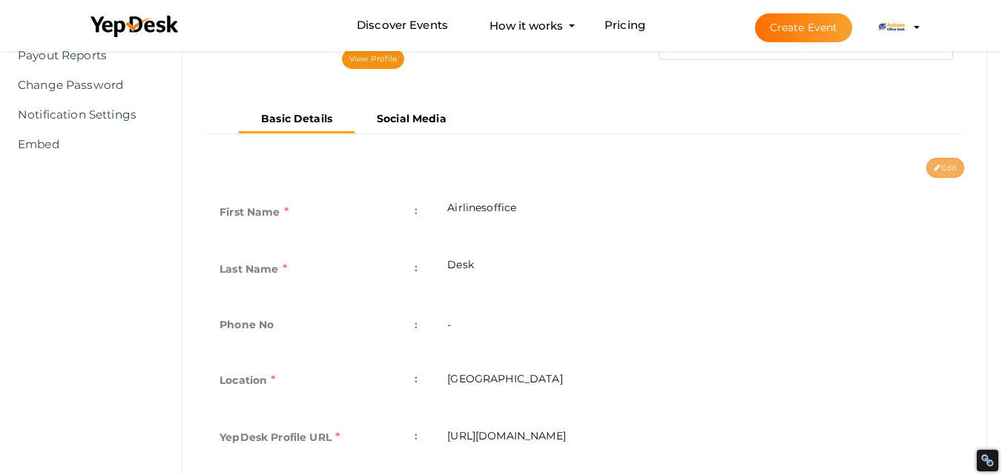
type textarea "The Southwest Airlines HQ in Dallas symbolizes the airline’s commitment to affo…"
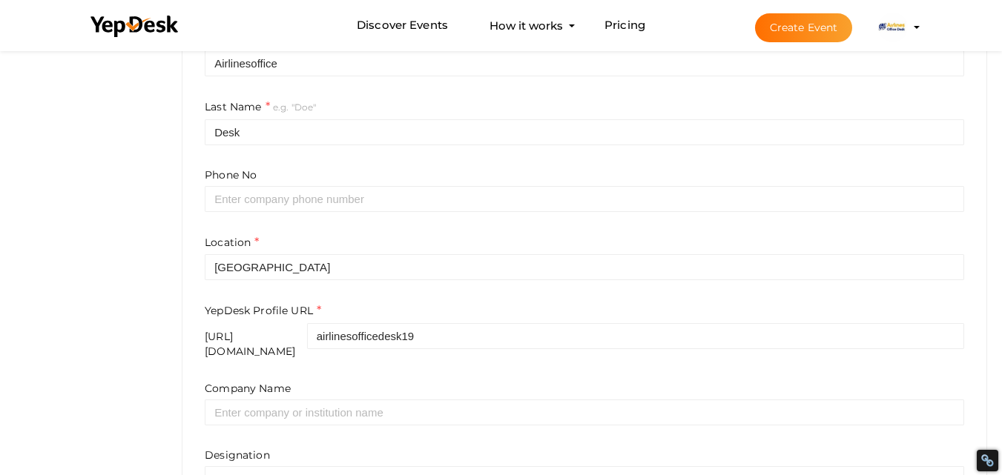
scroll to position [445, 0]
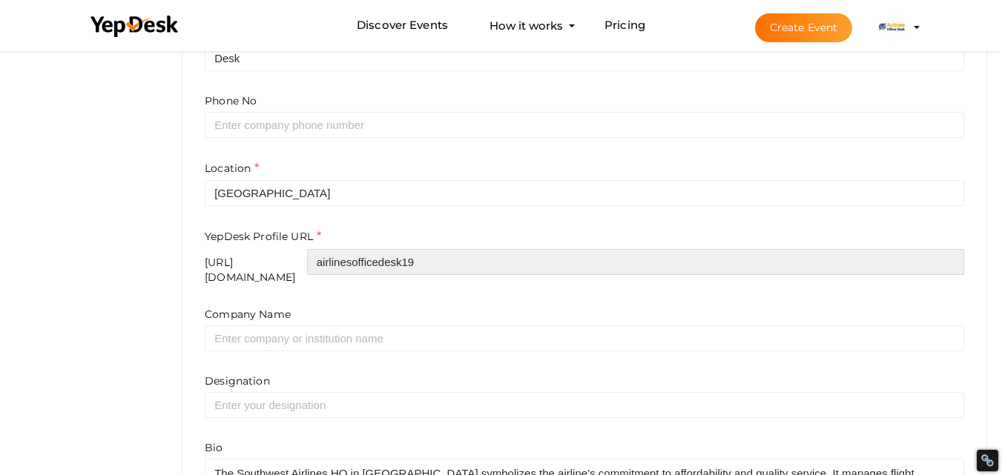
drag, startPoint x: 529, startPoint y: 258, endPoint x: 363, endPoint y: 303, distance: 172.0
click at [363, 303] on form "First Name e.g. "John" Airlinesoffice Last Name e.g. "Doe" Desk Phone No Locati…" at bounding box center [584, 230] width 759 height 548
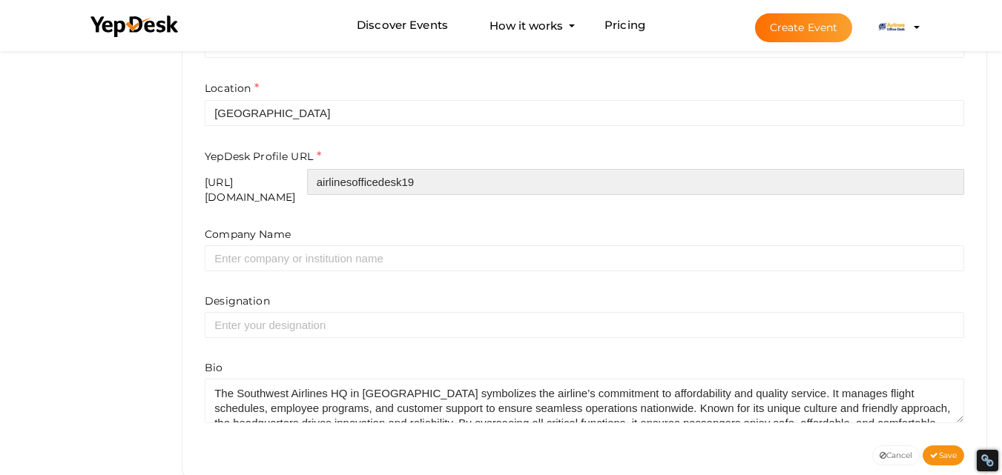
scroll to position [547, 0]
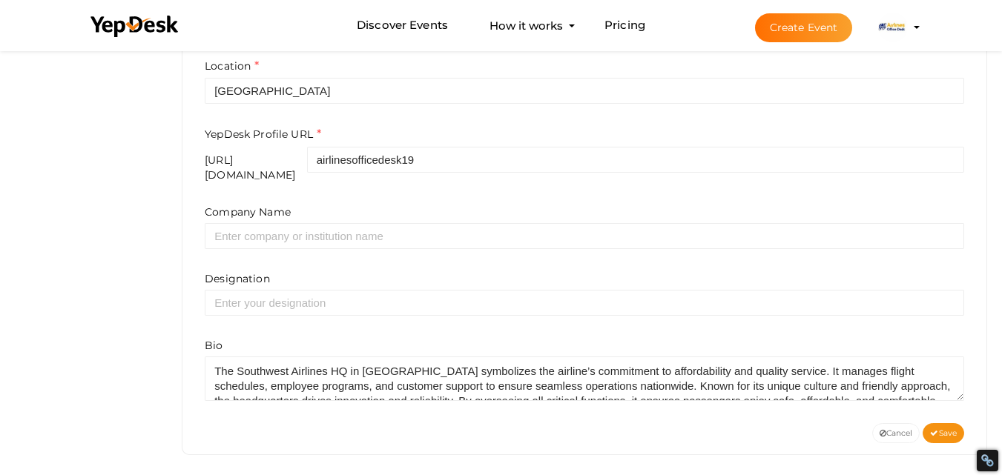
click at [377, 342] on div "Bio" at bounding box center [584, 369] width 759 height 63
click at [372, 392] on div "First Name e.g. "John" Airlinesoffice Last Name e.g. "Doe" Desk Phone No Locati…" at bounding box center [585, 138] width 782 height 570
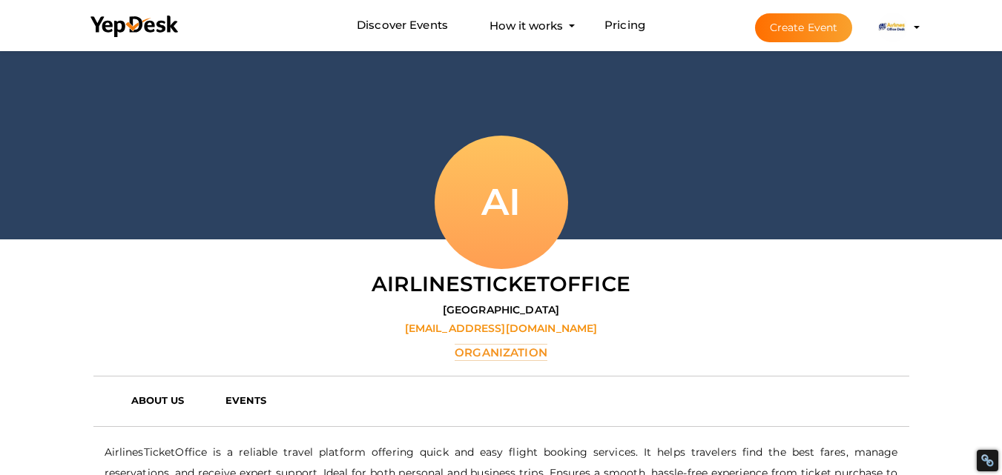
scroll to position [74, 0]
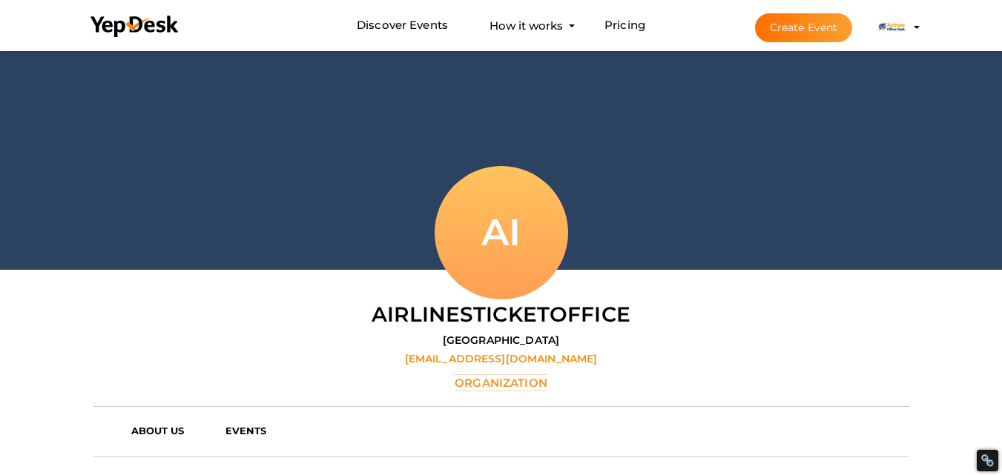
click at [899, 24] on img at bounding box center [893, 28] width 30 height 30
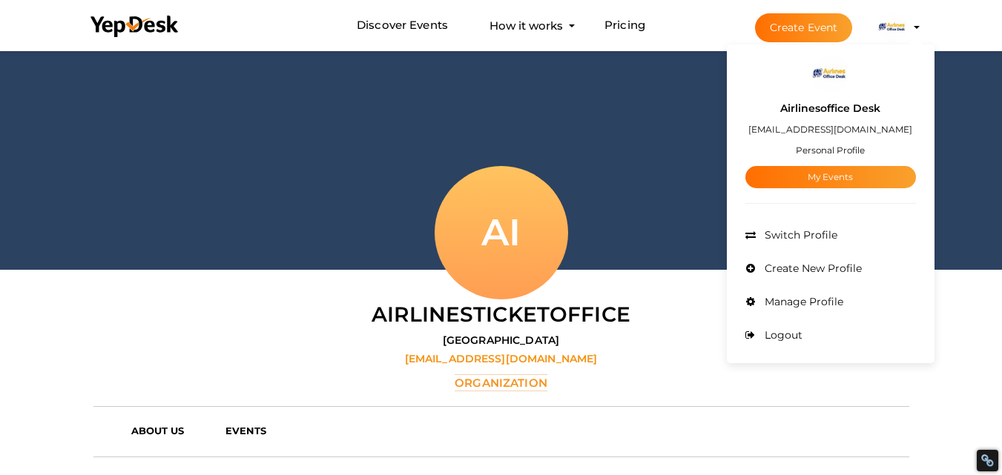
click at [824, 76] on img at bounding box center [830, 74] width 37 height 37
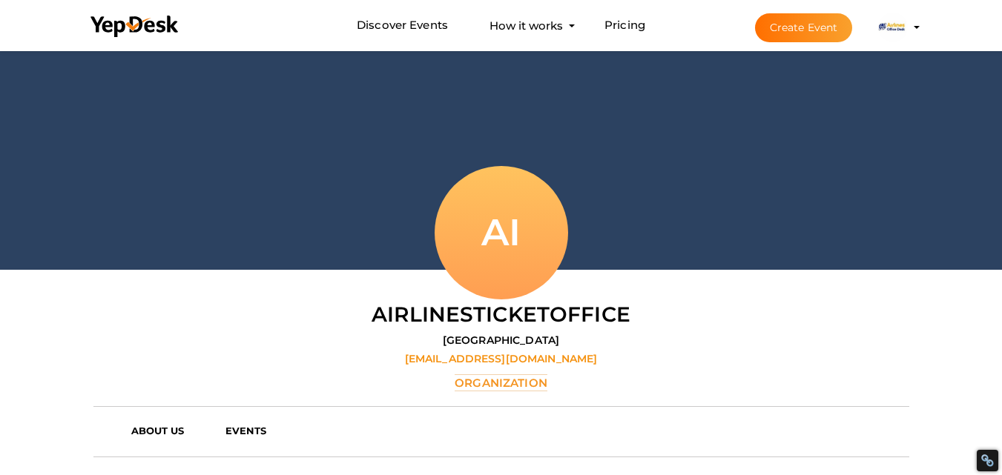
click at [888, 31] on img at bounding box center [893, 28] width 30 height 30
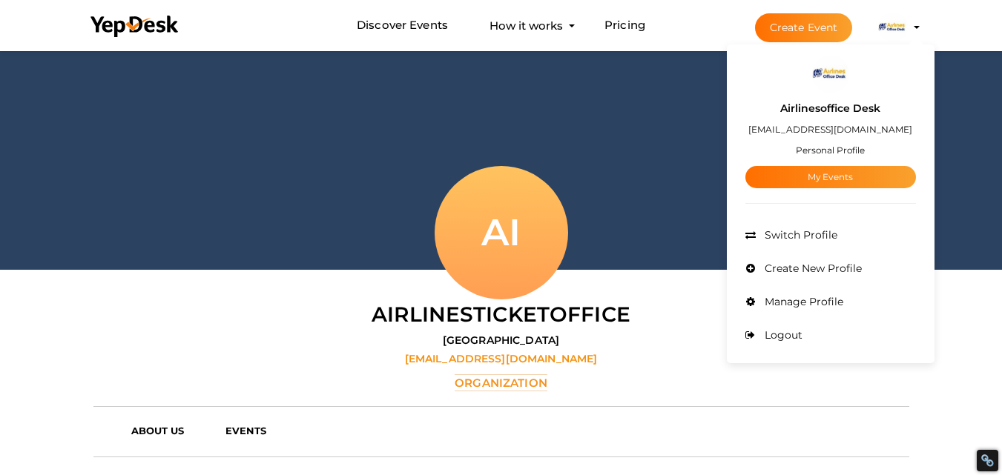
click at [837, 109] on label "Airlinesoffice Desk" at bounding box center [830, 108] width 100 height 17
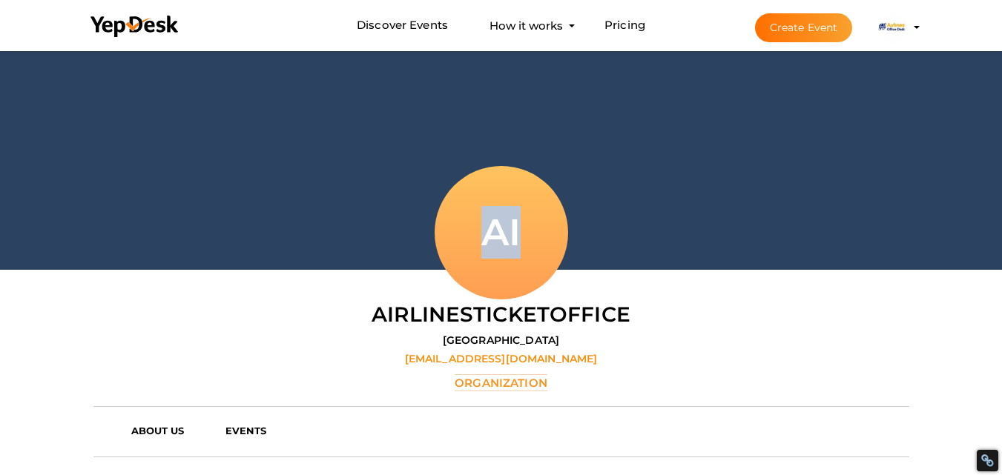
click at [837, 109] on div at bounding box center [501, 121] width 1002 height 297
click at [923, 26] on ul "Discover Events How it works Powerful Registration / Ticketing Start selling yo…" at bounding box center [501, 25] width 845 height 51
click at [904, 22] on img at bounding box center [893, 28] width 30 height 30
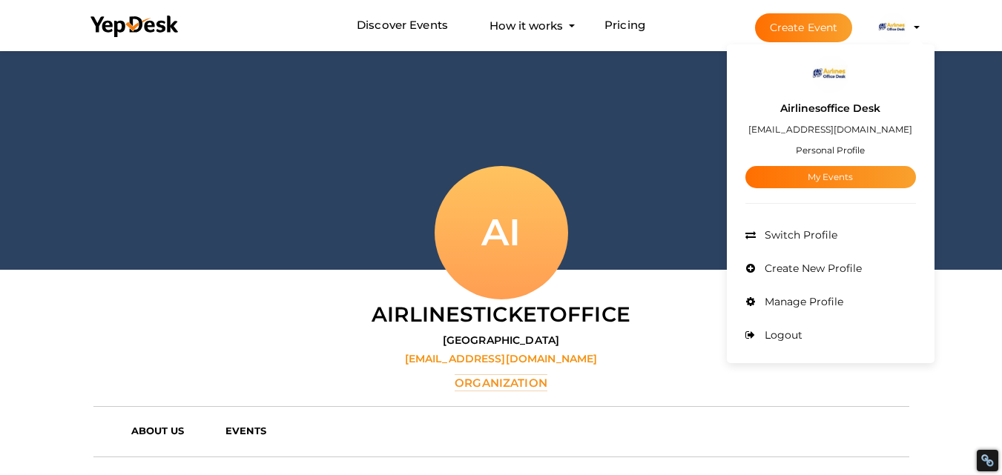
drag, startPoint x: 878, startPoint y: 105, endPoint x: 771, endPoint y: 105, distance: 107.5
click at [771, 105] on div "Airlinesoffice Desk airlinesofficedesk15@gmail.com Personal Profile My Events" at bounding box center [830, 141] width 171 height 96
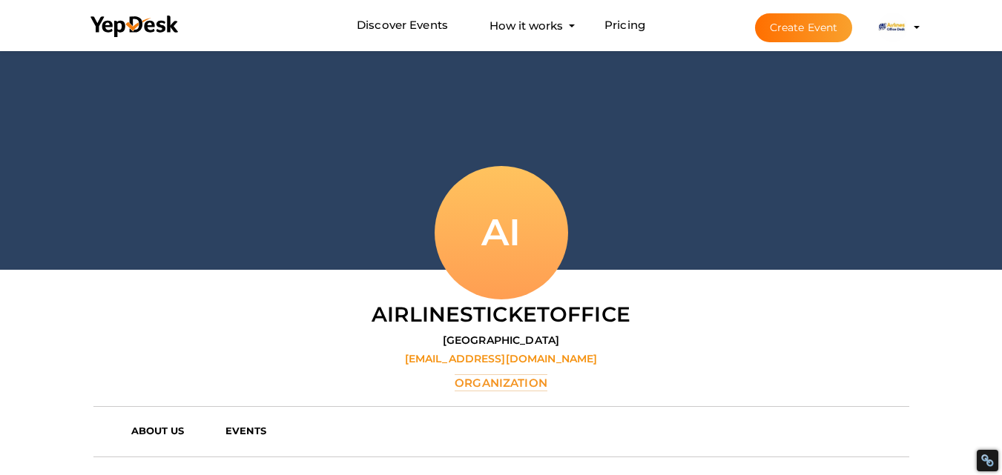
click at [771, 105] on div at bounding box center [501, 121] width 1002 height 297
click at [894, 21] on img at bounding box center [893, 28] width 30 height 30
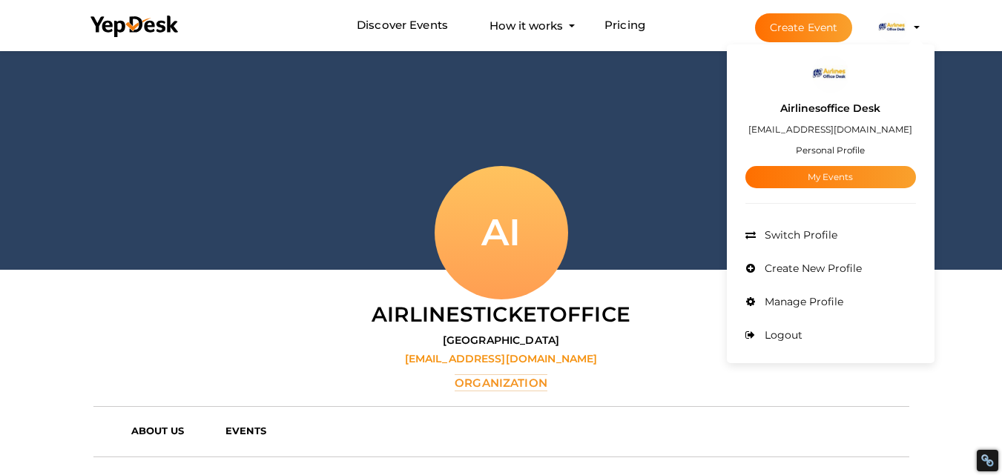
scroll to position [0, 0]
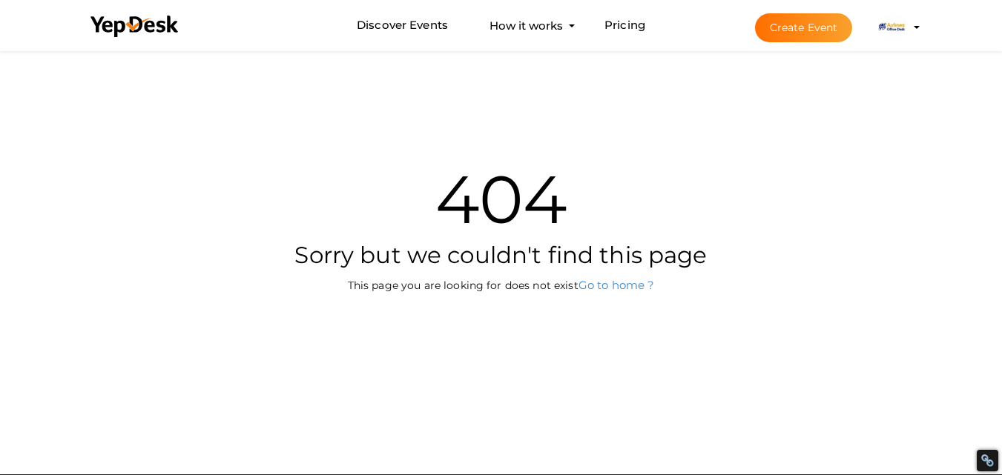
click at [889, 41] on img at bounding box center [893, 28] width 30 height 30
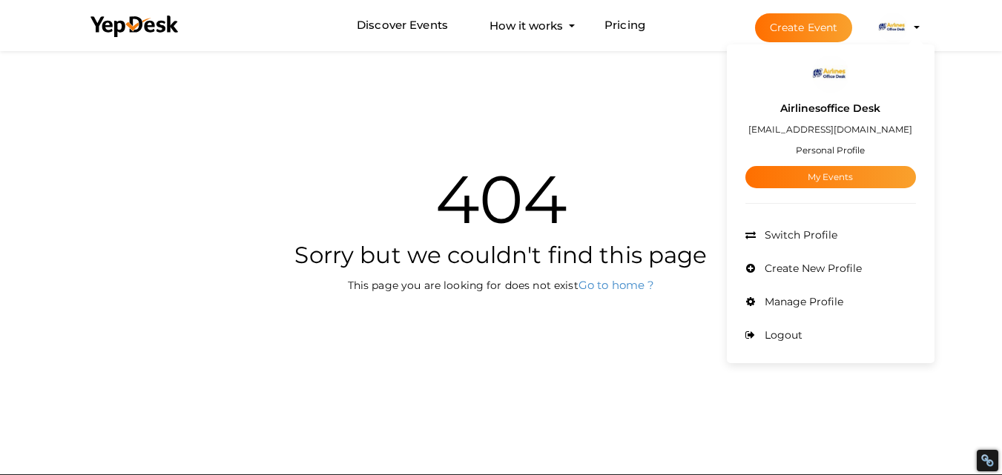
click at [893, 31] on img at bounding box center [893, 28] width 30 height 30
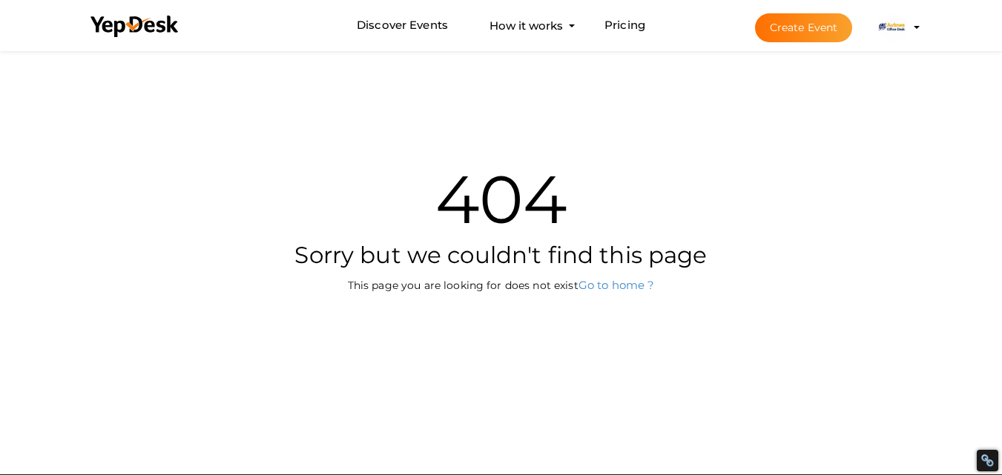
click at [893, 31] on img at bounding box center [893, 28] width 30 height 30
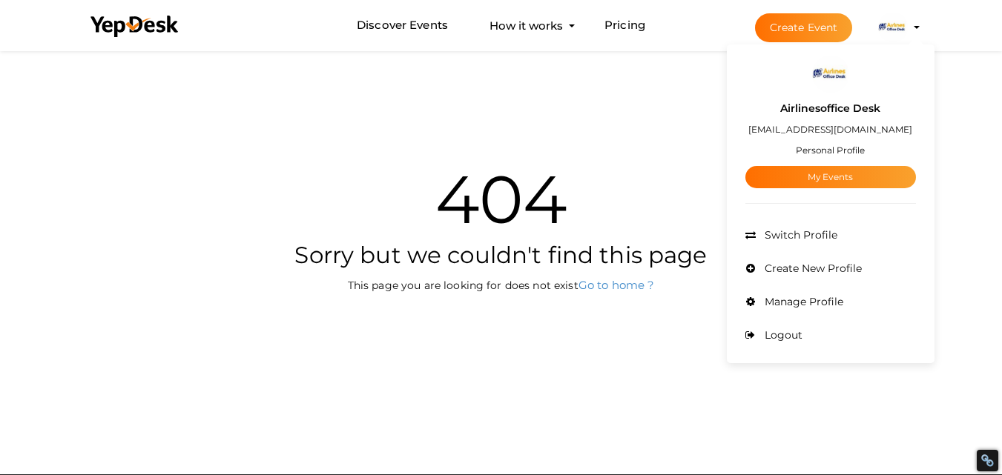
click at [807, 24] on button "Create Event" at bounding box center [804, 27] width 98 height 29
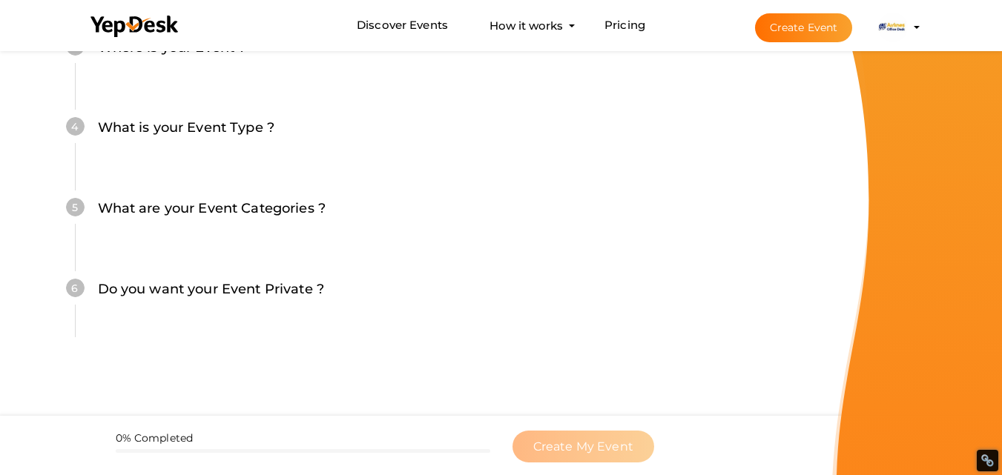
scroll to position [478, 0]
click at [906, 30] on img at bounding box center [893, 28] width 30 height 30
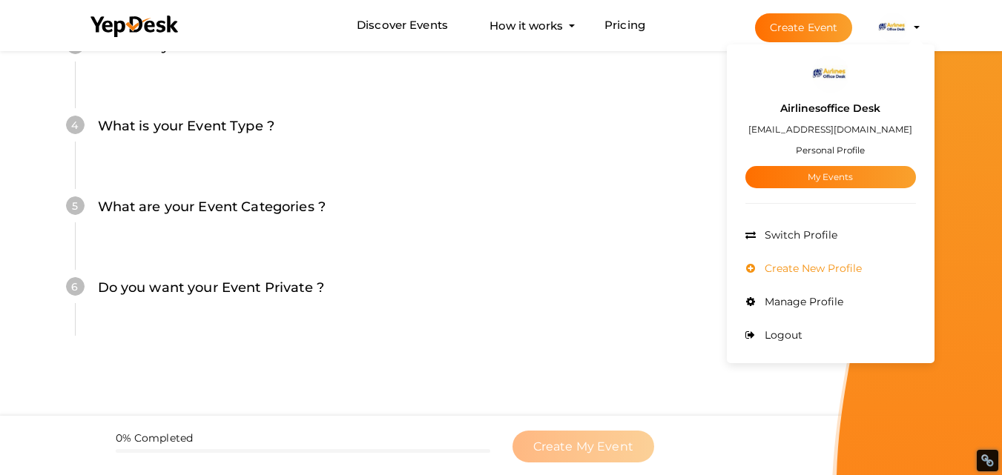
click at [795, 264] on span "Create New Profile" at bounding box center [811, 268] width 101 height 13
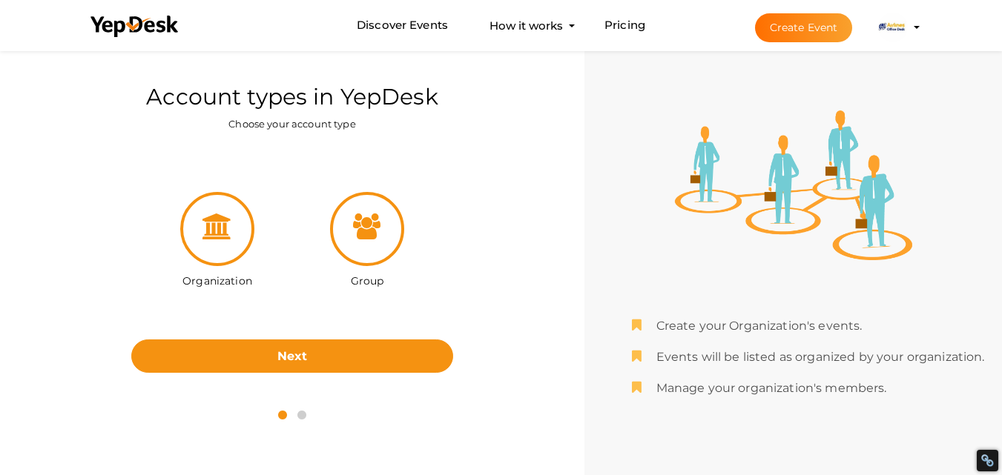
scroll to position [47, 0]
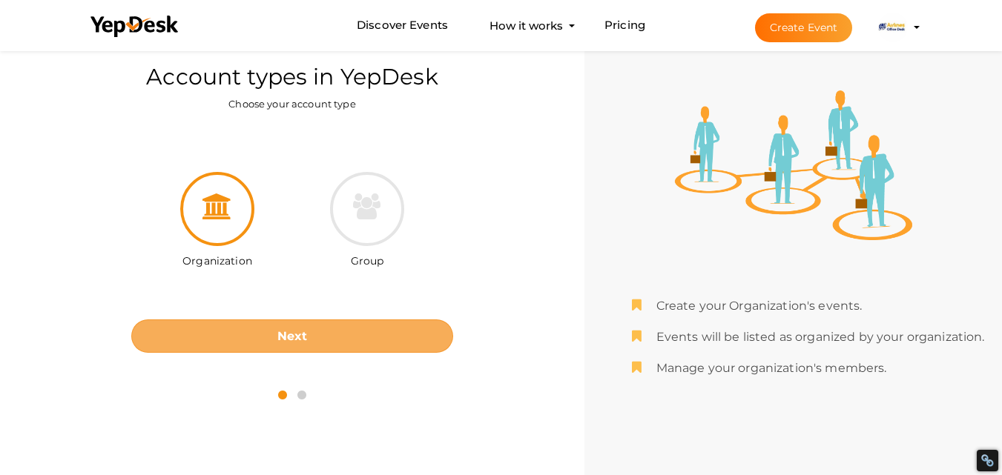
click at [300, 335] on b "Next" at bounding box center [292, 336] width 30 height 14
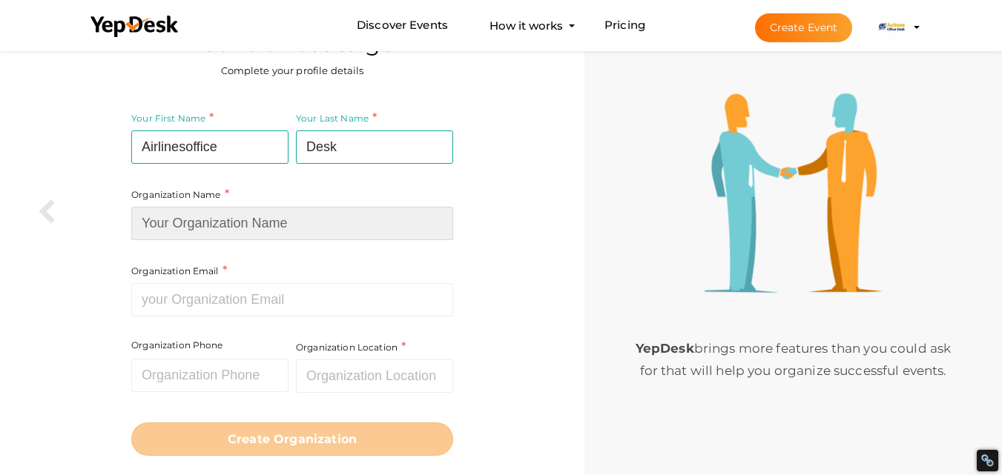
click at [267, 233] on input at bounding box center [292, 223] width 322 height 33
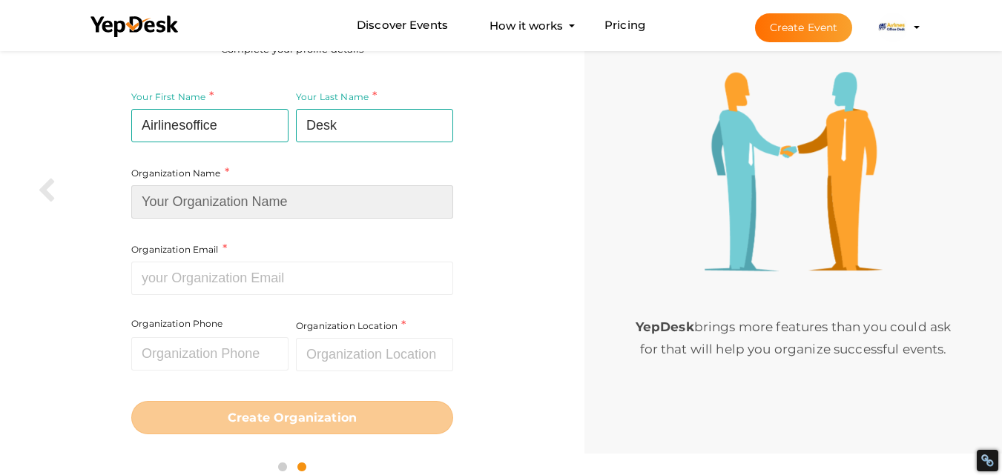
scroll to position [84, 0]
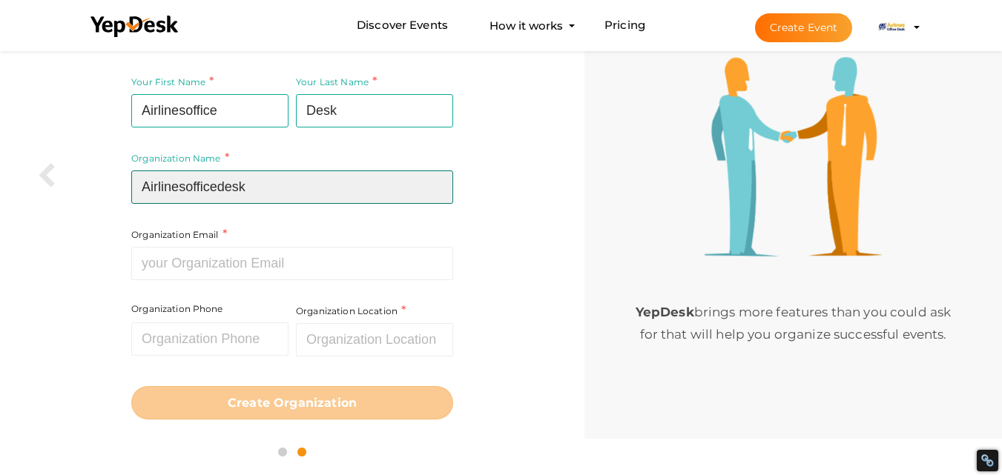
type input "Airlinesofficedesk"
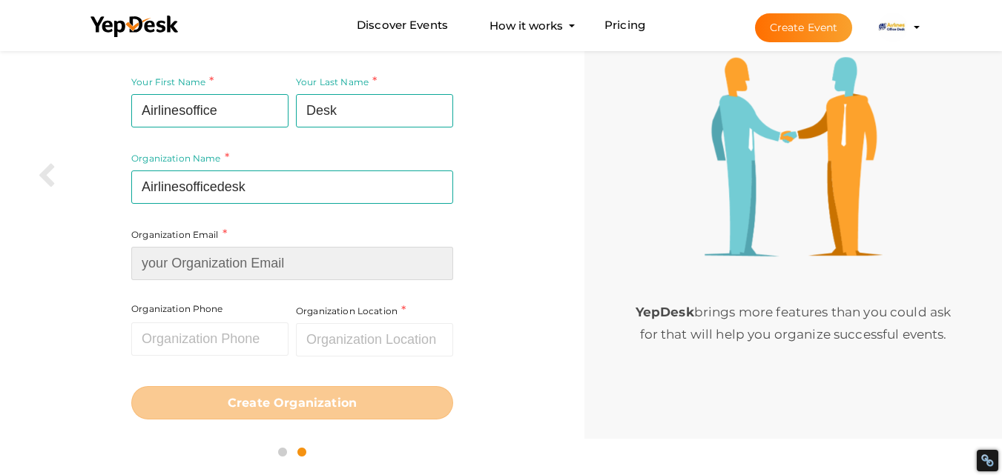
click at [244, 265] on input at bounding box center [292, 263] width 322 height 33
click at [142, 265] on input at bounding box center [292, 263] width 322 height 33
paste input "[EMAIL_ADDRESS][DOMAIN_NAME]"
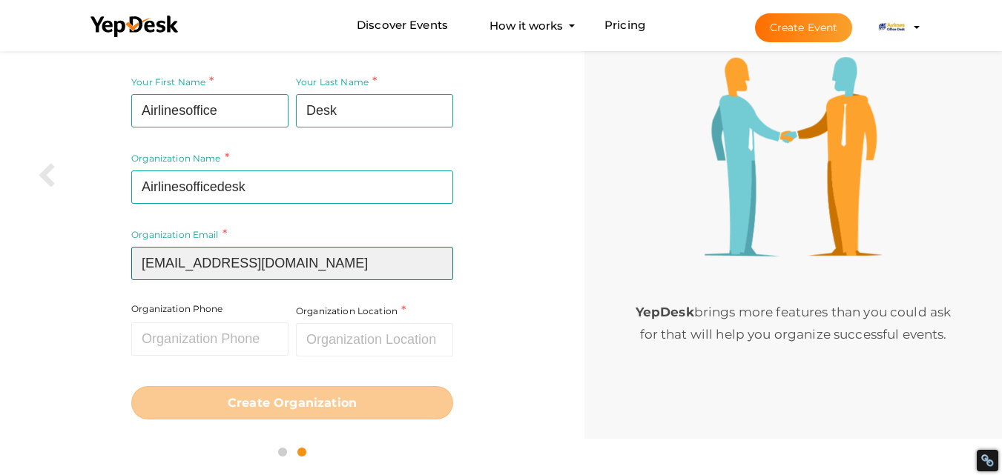
type input "[EMAIL_ADDRESS][DOMAIN_NAME]"
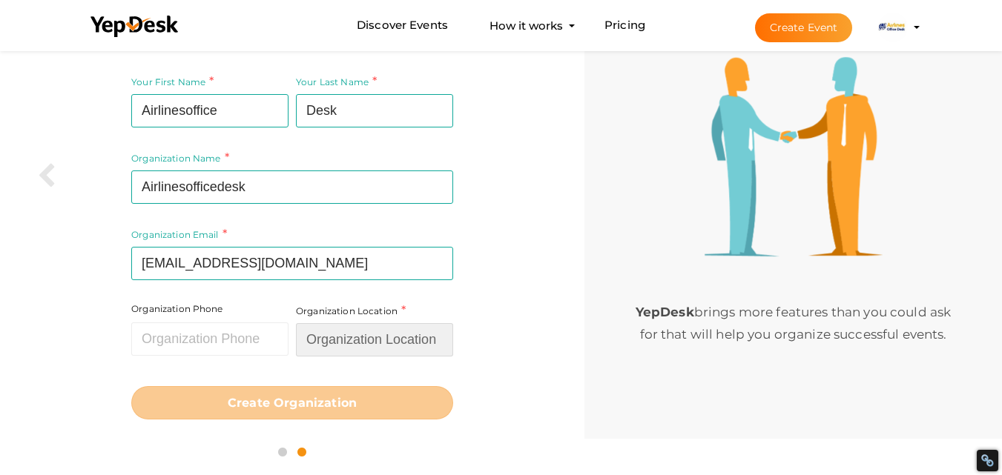
click at [356, 346] on input "text" at bounding box center [374, 339] width 157 height 33
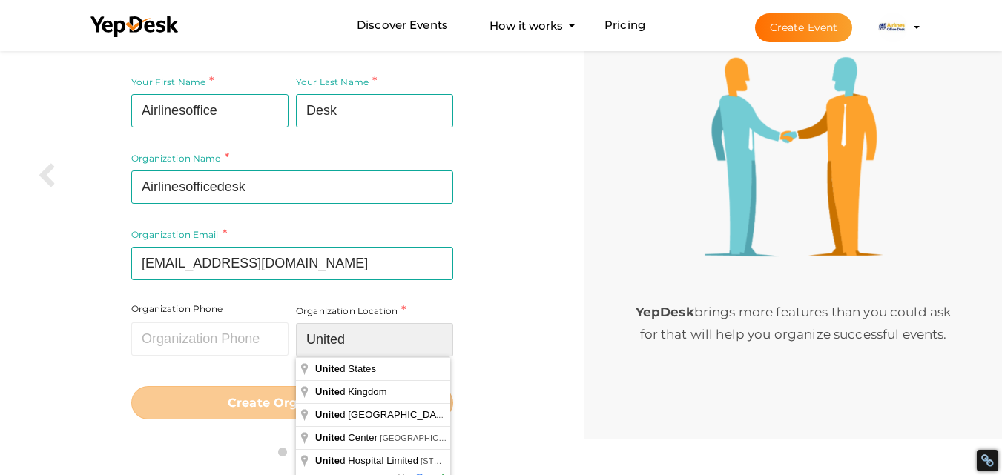
type input "United"
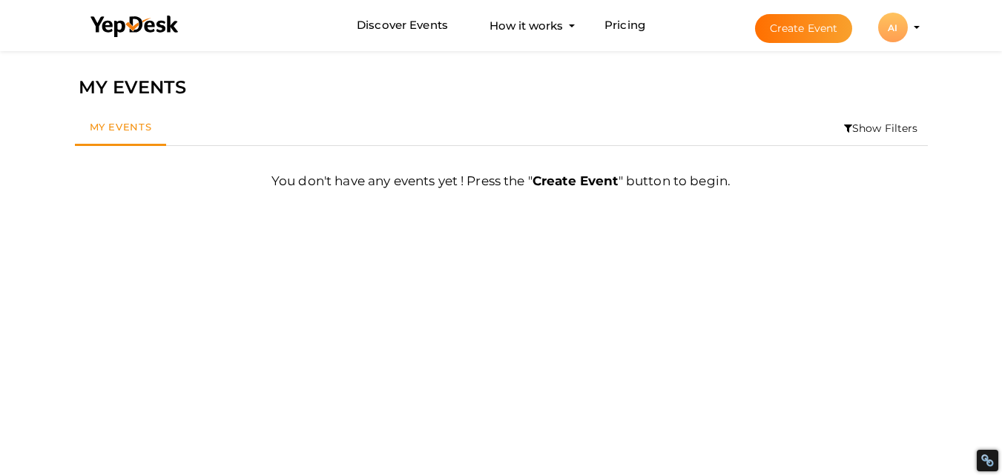
click at [911, 30] on button "AI AI Airlinesofficedesk [EMAIL_ADDRESS][DOMAIN_NAME] Organization Profile My E…" at bounding box center [893, 27] width 39 height 31
click at [923, 25] on li "Create Event AI AI Airlinesofficedesk [EMAIL_ADDRESS][DOMAIN_NAME] Organization…" at bounding box center [824, 27] width 198 height 53
click at [914, 25] on li "Create Event AI AI Airlinesofficedesk [EMAIL_ADDRESS][DOMAIN_NAME] Organization…" at bounding box center [824, 27] width 198 height 53
click at [901, 29] on div "AI" at bounding box center [893, 28] width 30 height 30
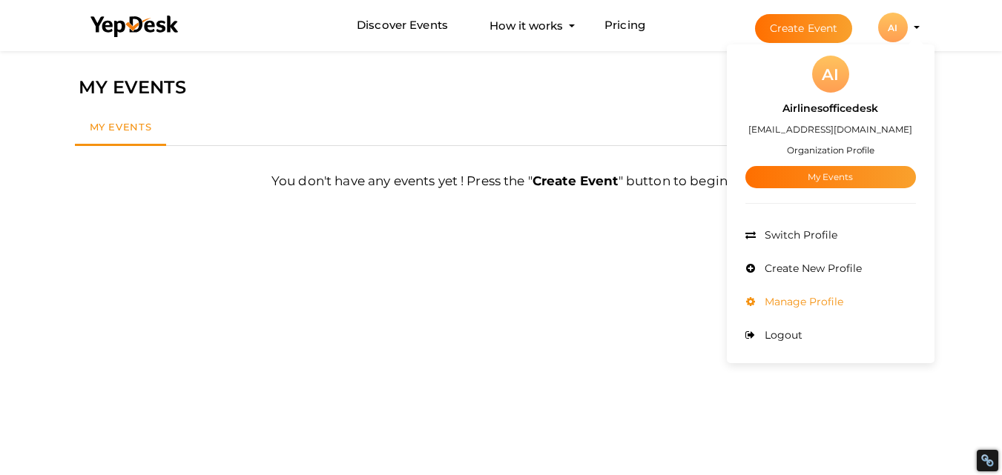
click at [789, 295] on span "Manage Profile" at bounding box center [802, 301] width 82 height 13
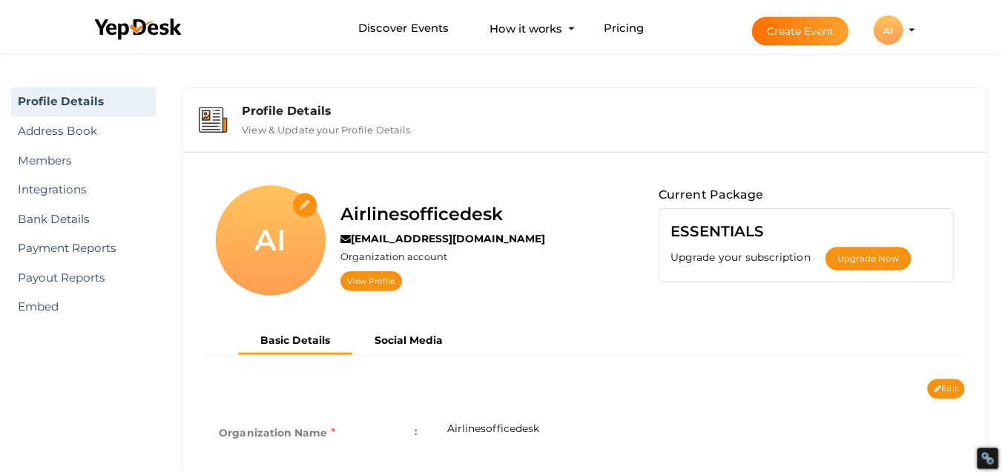
scroll to position [47, 0]
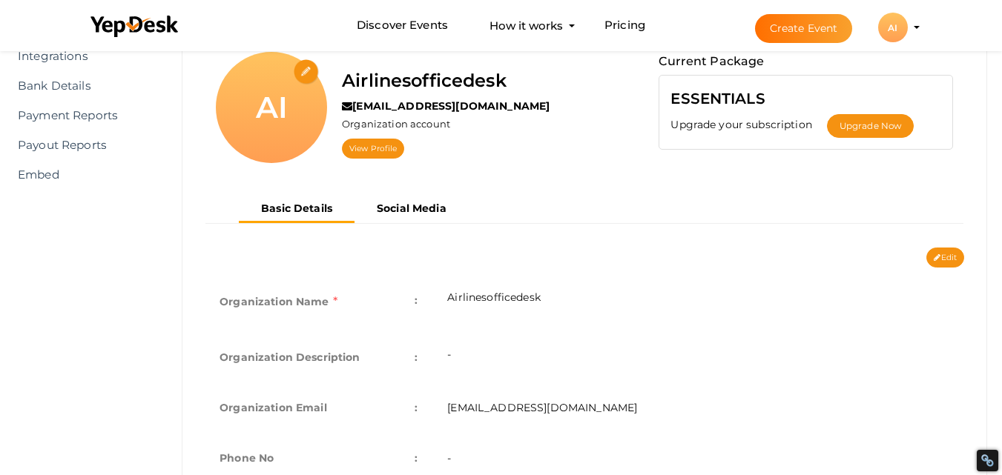
scroll to position [74, 0]
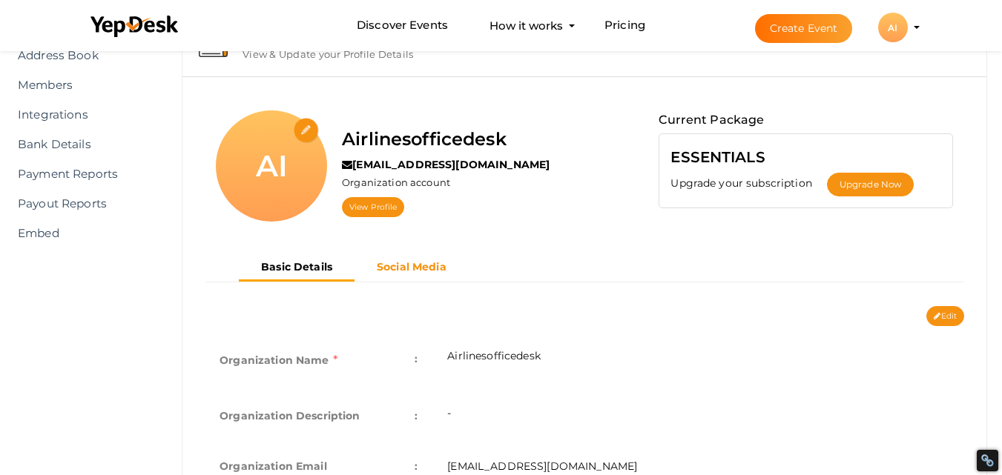
click at [414, 267] on b "Social Media" at bounding box center [412, 266] width 70 height 13
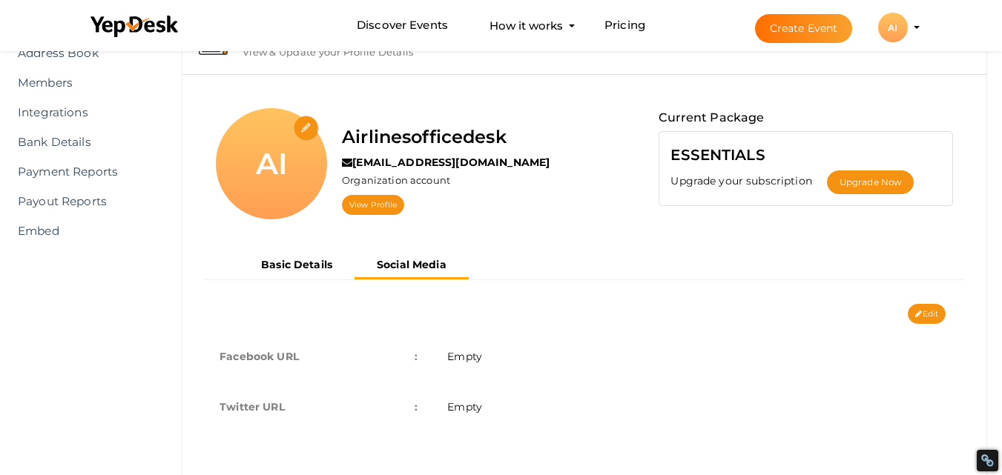
scroll to position [116, 0]
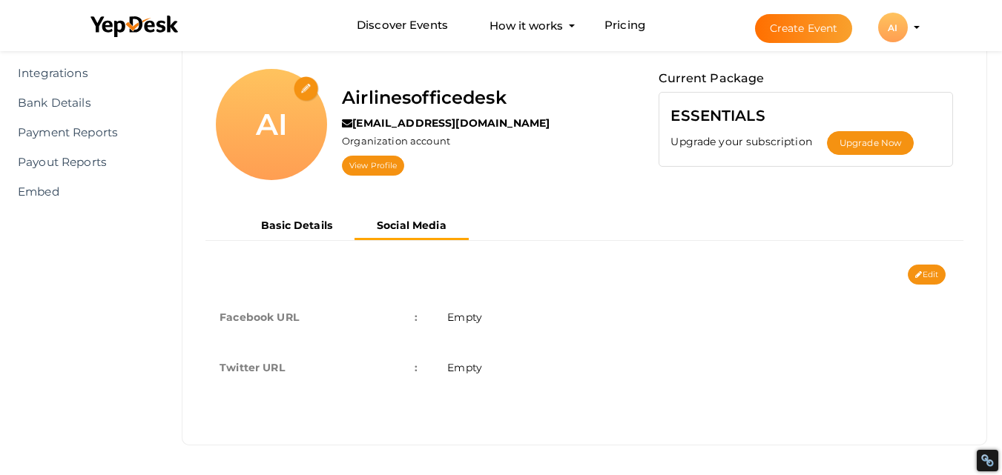
click at [293, 211] on div "AI Airlinesofficedesk airlinesofficedesk15@gmail.com Organization account View …" at bounding box center [585, 130] width 782 height 166
click at [305, 227] on b "Basic Details" at bounding box center [296, 225] width 71 height 13
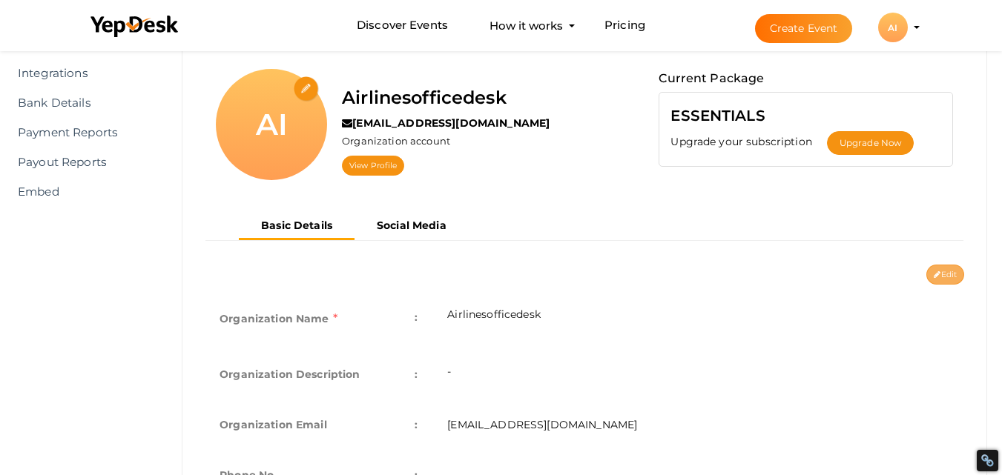
click at [958, 275] on button "Edit" at bounding box center [945, 275] width 38 height 20
type input "Airlinesofficedesk"
type input "[EMAIL_ADDRESS][DOMAIN_NAME]"
select select "9"
type input "[GEOGRAPHIC_DATA]"
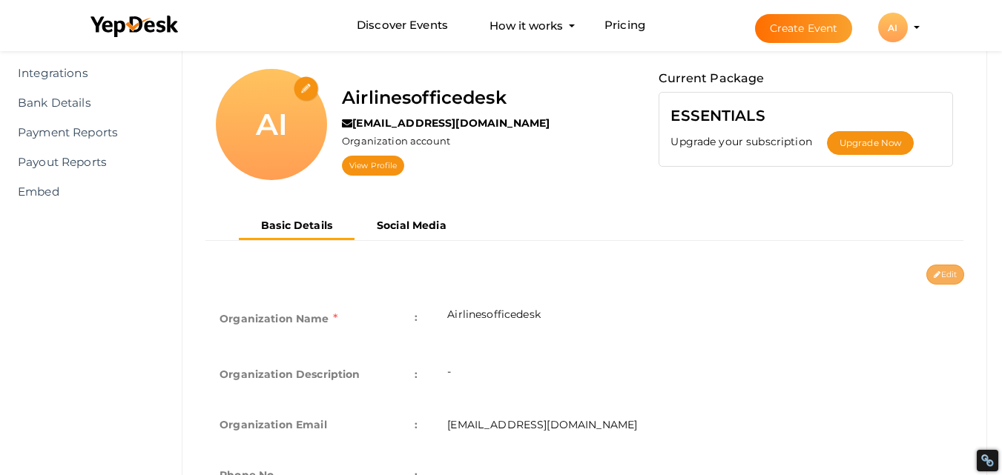
type input "airlinesofficedesk"
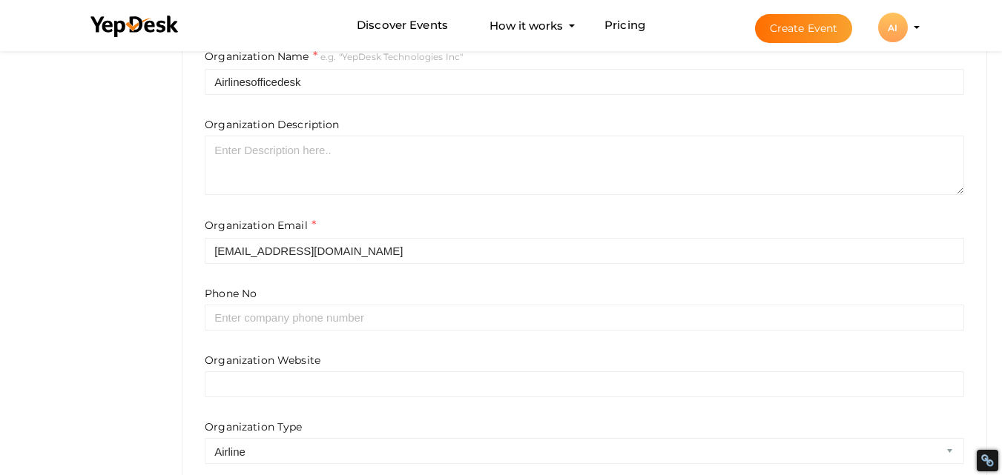
scroll to position [412, 0]
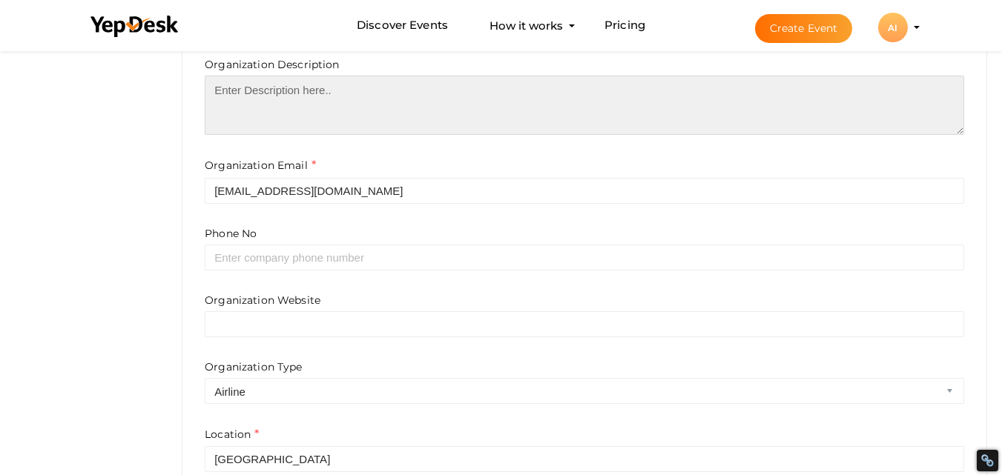
click at [288, 101] on textarea at bounding box center [584, 105] width 759 height 59
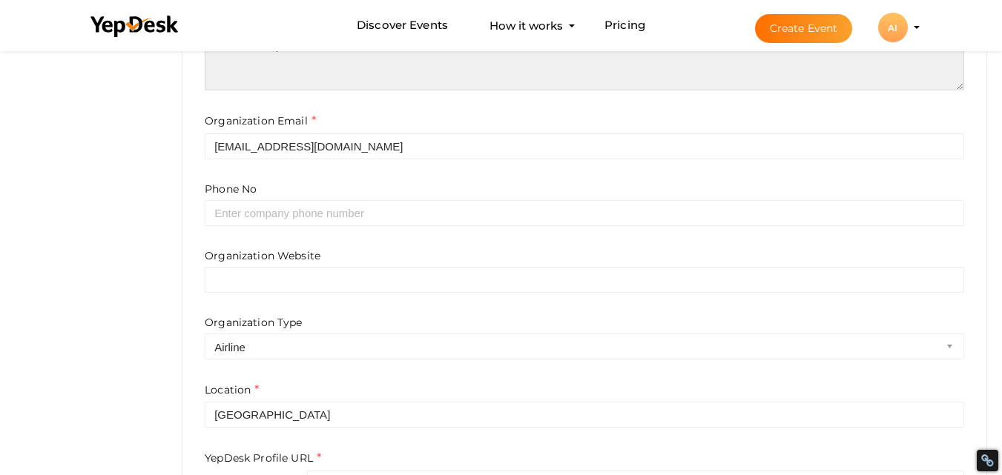
scroll to position [486, 0]
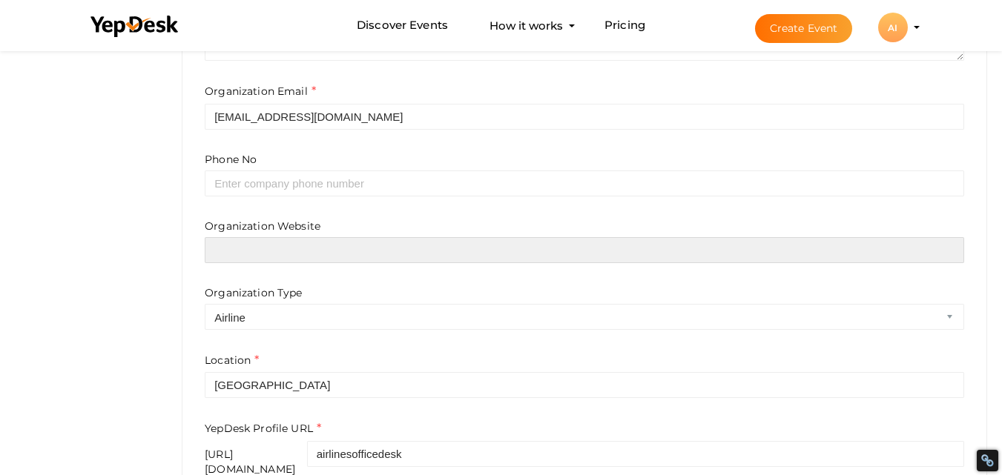
click at [290, 242] on input "text" at bounding box center [584, 250] width 759 height 26
paste input "https://airlinesofficedesk.com/southwest-airlines/headquarters/"
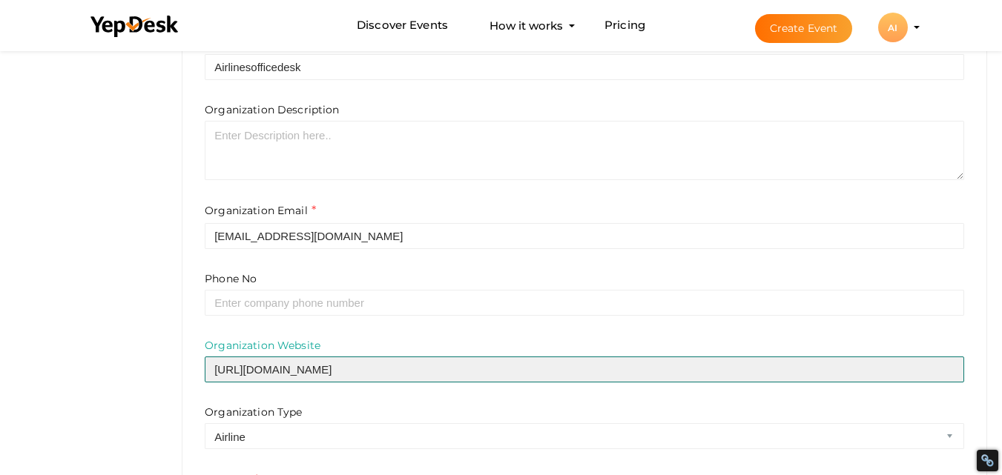
scroll to position [340, 0]
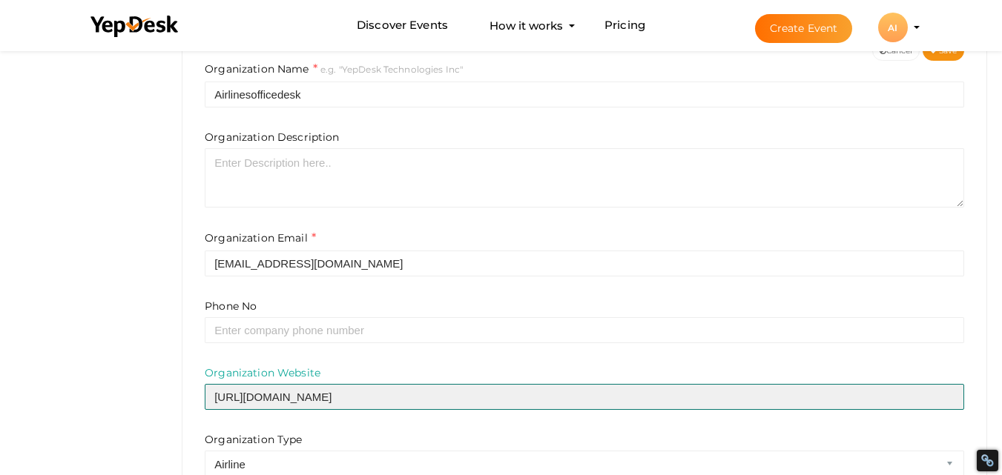
type input "https://airlinesofficedesk.com/southwest-airlines/headquarters/"
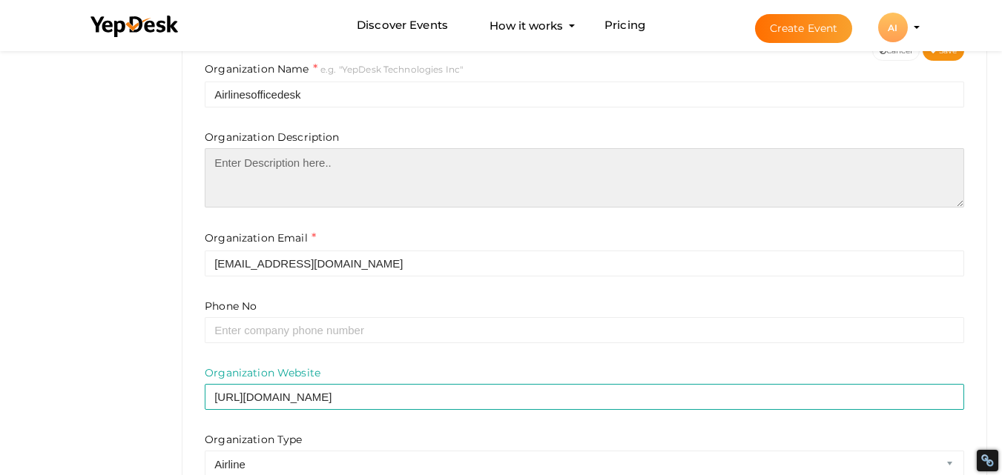
click at [302, 164] on textarea at bounding box center [584, 177] width 759 height 59
paste textarea "The Southwest Airlines HQ in [GEOGRAPHIC_DATA] symbolizes the airline’s commitm…"
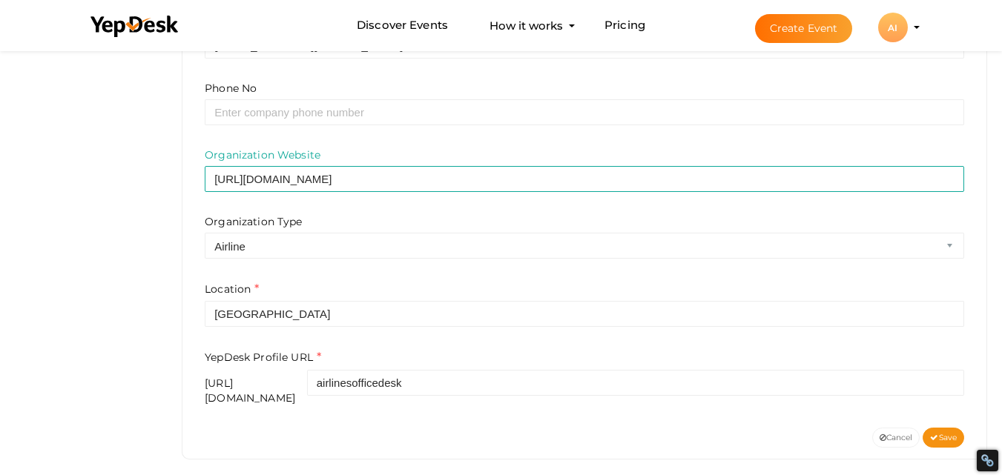
scroll to position [562, 0]
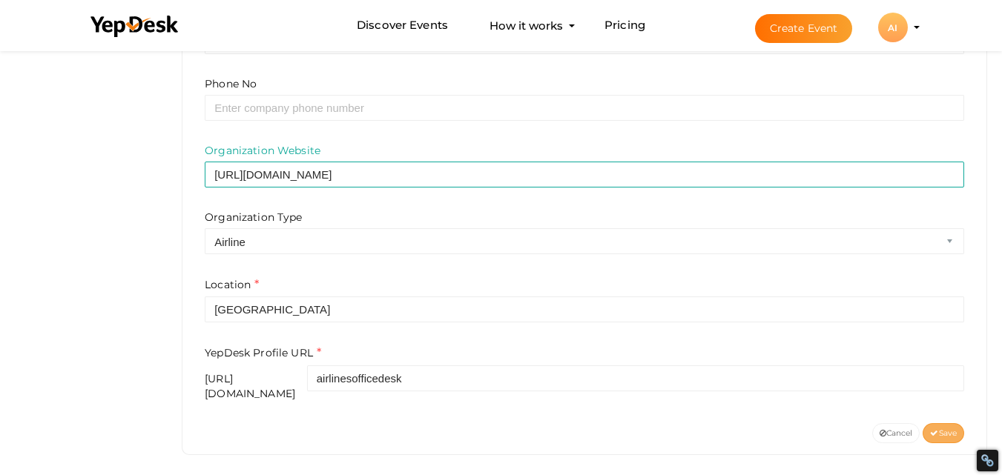
type textarea "The Southwest Airlines HQ in [GEOGRAPHIC_DATA] symbolizes the airline’s commitm…"
click at [953, 429] on span "Save" at bounding box center [943, 434] width 27 height 10
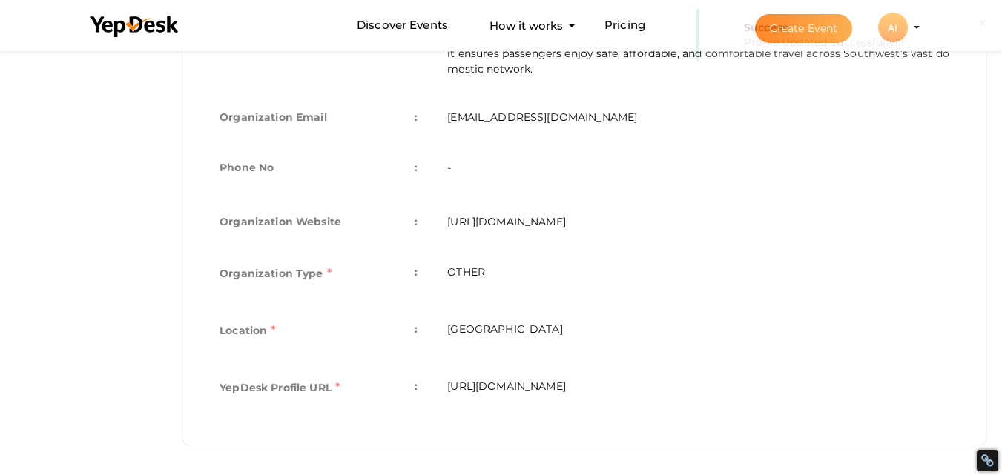
scroll to position [481, 0]
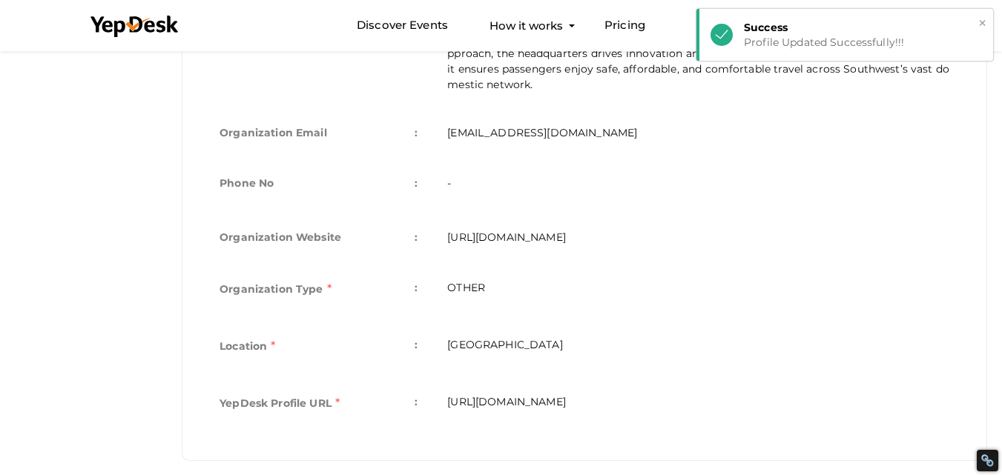
click at [974, 22] on div "Success" at bounding box center [863, 27] width 238 height 15
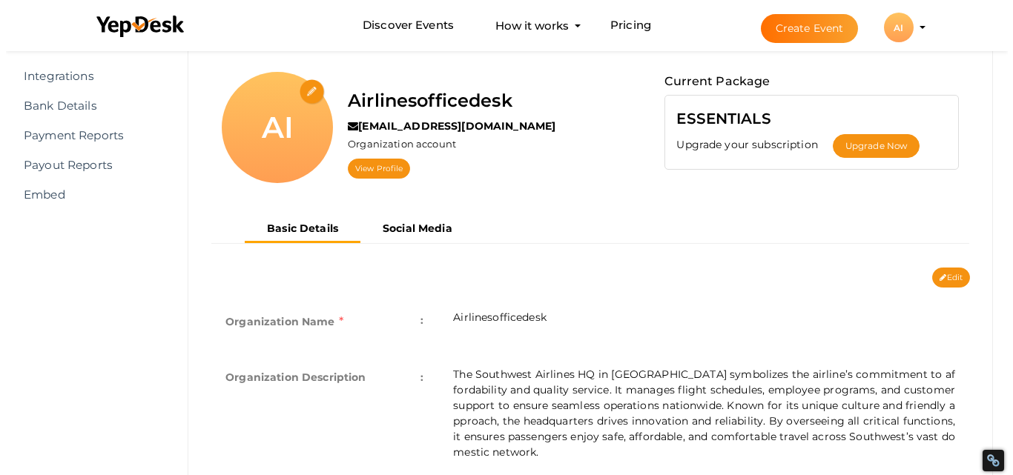
scroll to position [36, 0]
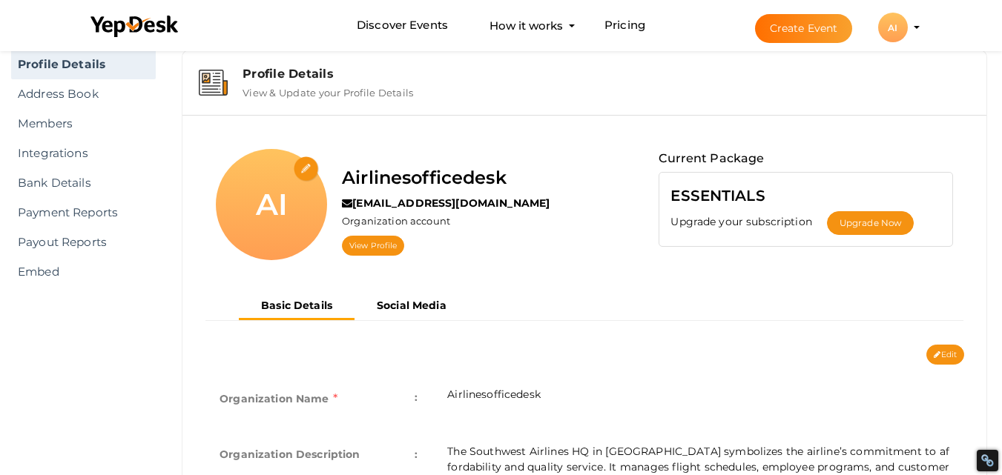
click at [303, 173] on input "file" at bounding box center [307, 169] width 26 height 26
type input "C:\fakepath\download (3).jpg"
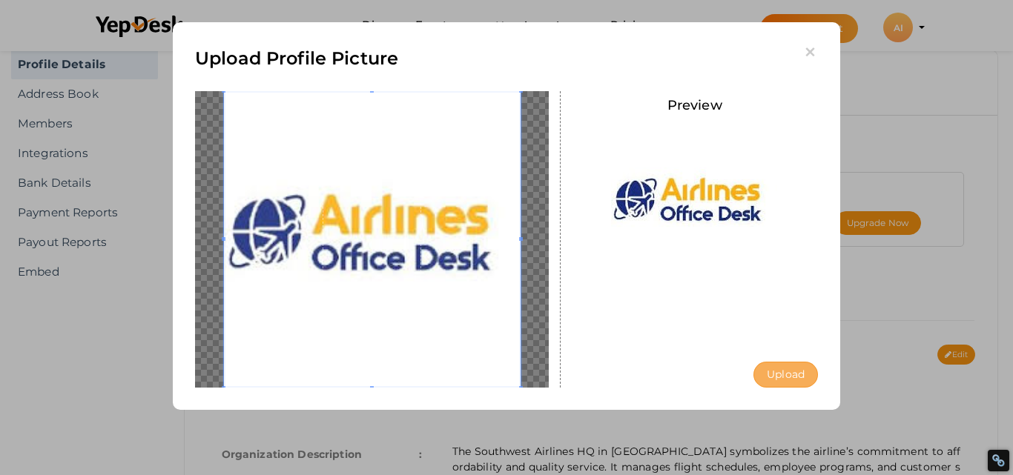
click at [797, 377] on button "Upload" at bounding box center [785, 375] width 65 height 26
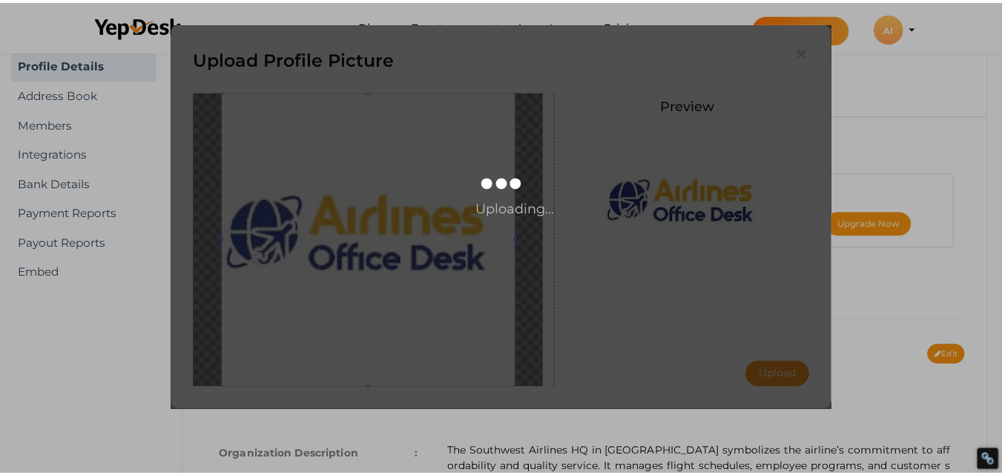
scroll to position [0, 0]
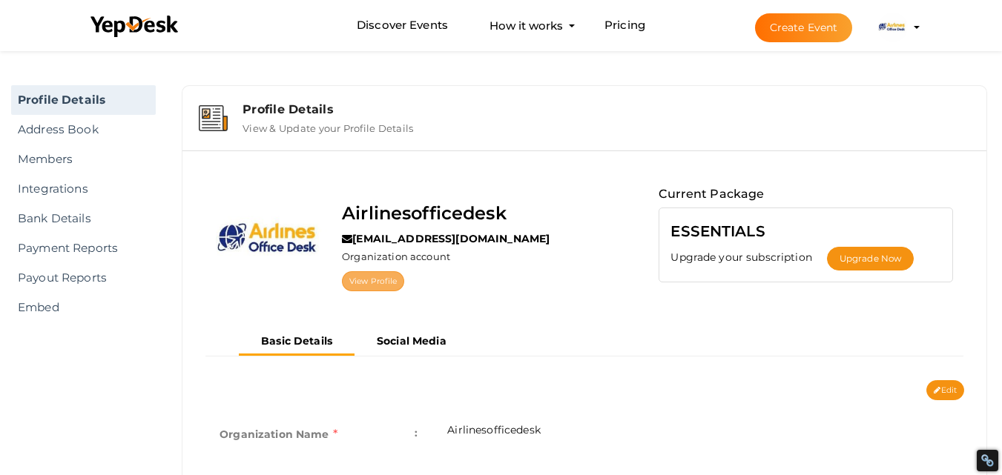
click at [389, 286] on link "View Profile" at bounding box center [373, 281] width 62 height 20
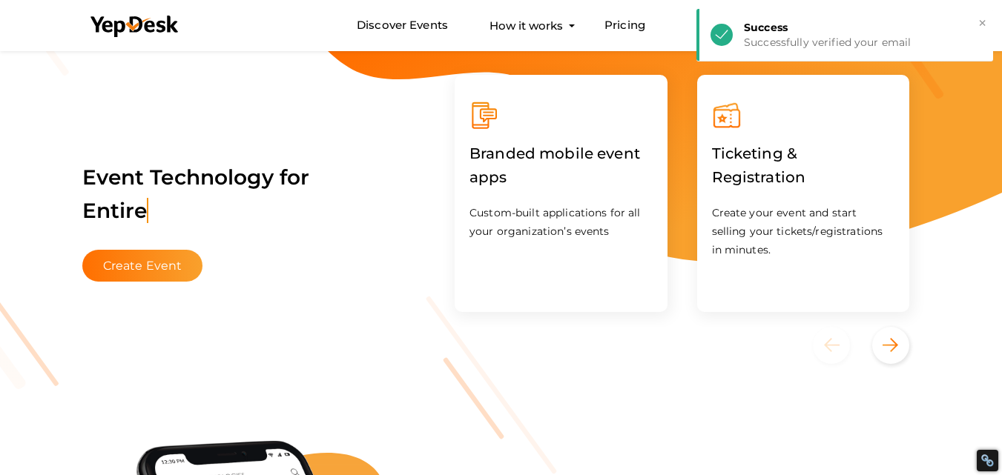
scroll to position [74, 0]
